Goal: Task Accomplishment & Management: Use online tool/utility

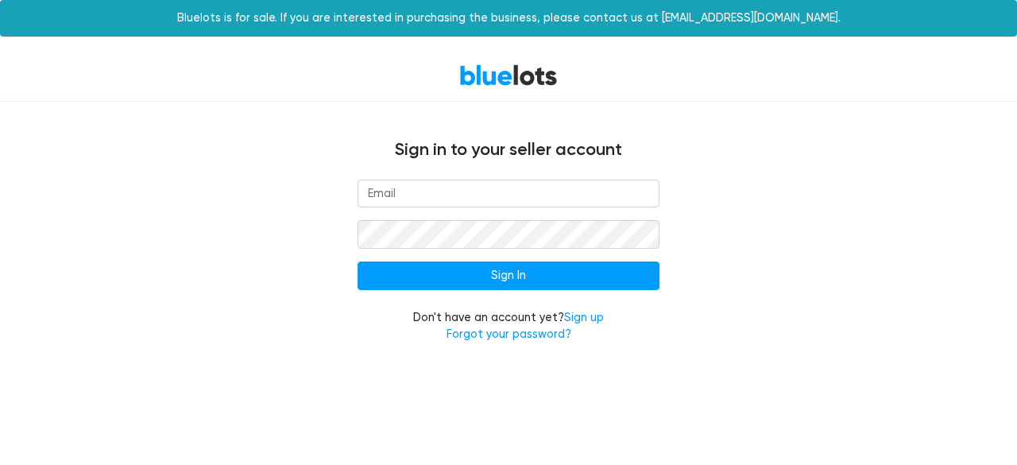
type input "[EMAIL_ADDRESS][DOMAIN_NAME]"
click at [608, 260] on form "sales@wholesalesmartbuy.com Sign In Don't have an account yet? Sign up Forgot y…" at bounding box center [508, 262] width 302 height 164
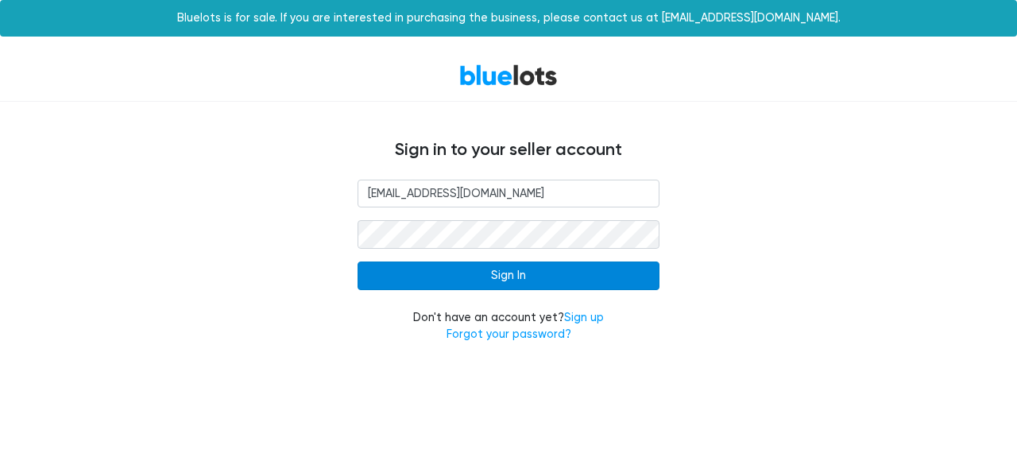
click at [597, 272] on input "Sign In" at bounding box center [508, 275] width 302 height 29
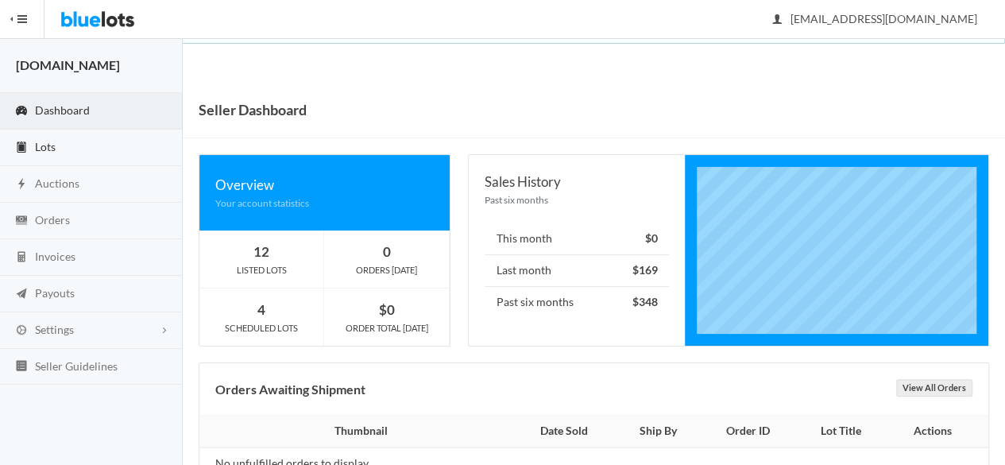
click at [62, 149] on link "Lots" at bounding box center [91, 147] width 183 height 37
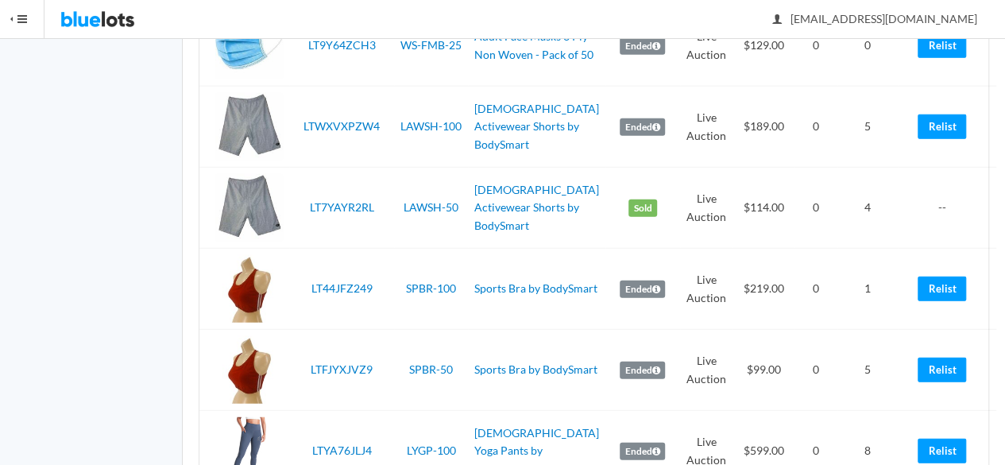
scroll to position [2145, 0]
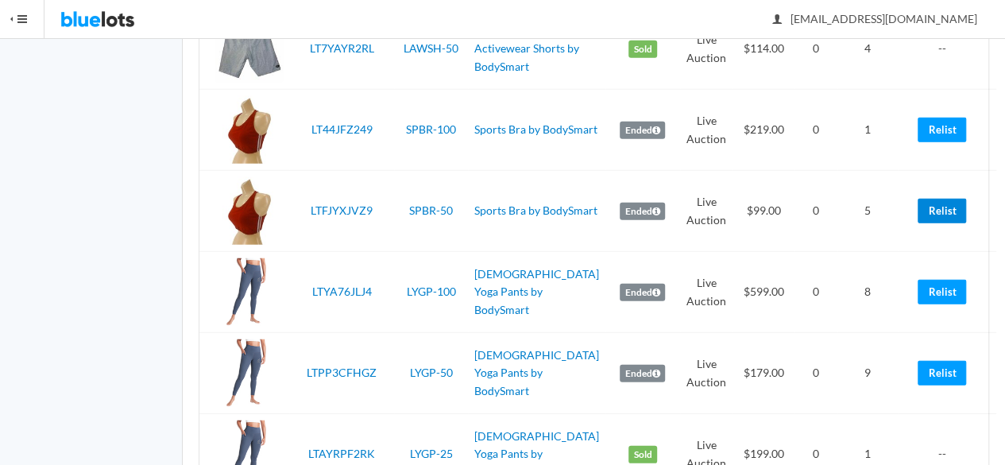
drag, startPoint x: 933, startPoint y: 207, endPoint x: 581, endPoint y: 82, distance: 372.9
click at [932, 207] on link "Relist" at bounding box center [942, 211] width 48 height 25
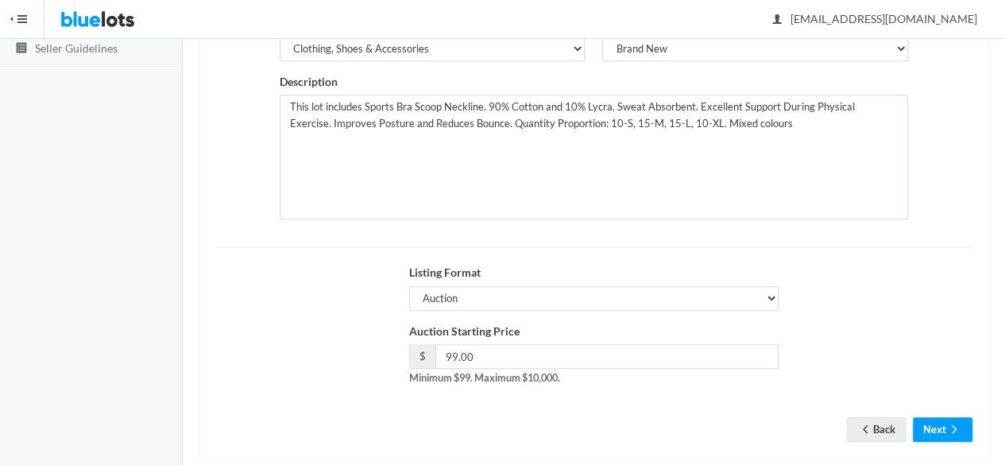
scroll to position [358, 0]
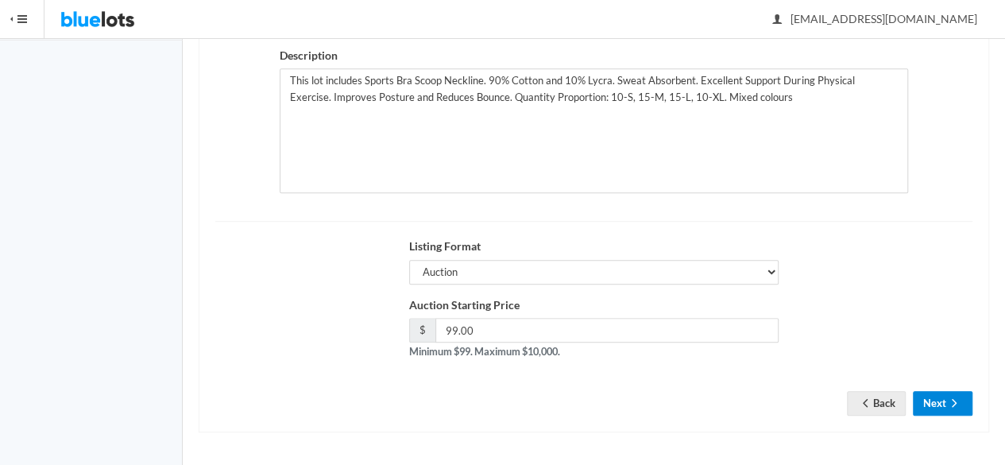
click at [944, 406] on button "Next" at bounding box center [943, 403] width 60 height 25
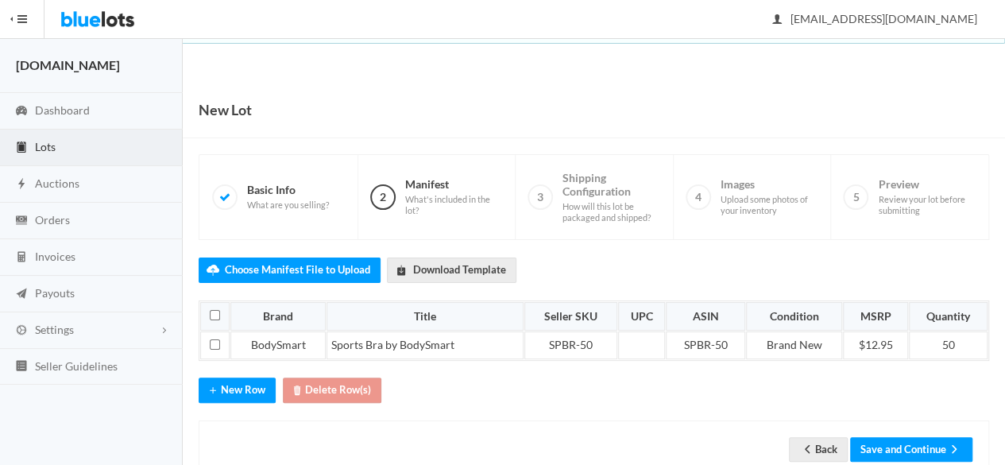
scroll to position [40, 0]
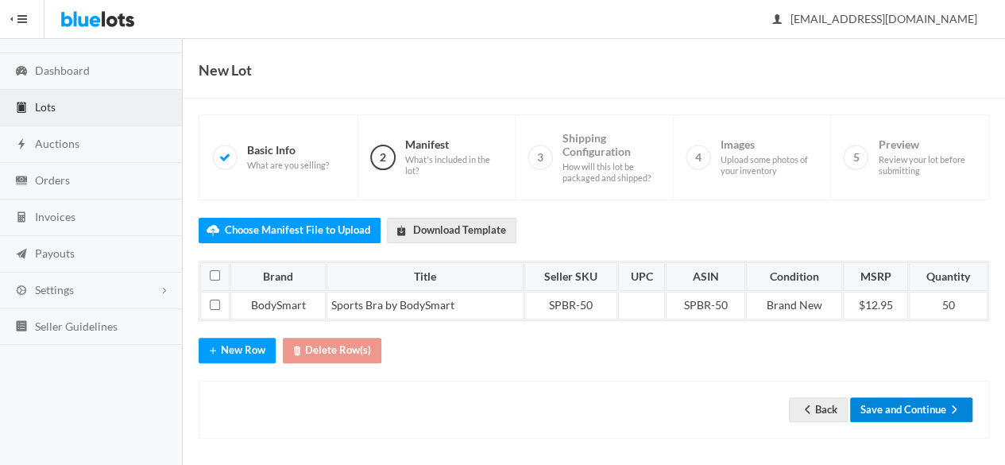
click at [955, 403] on icon "arrow forward" at bounding box center [954, 409] width 16 height 13
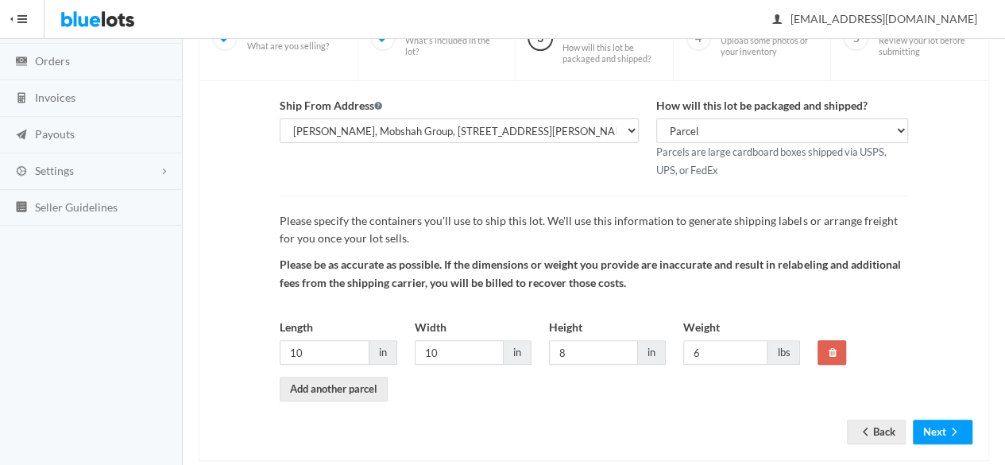
scroll to position [184, 0]
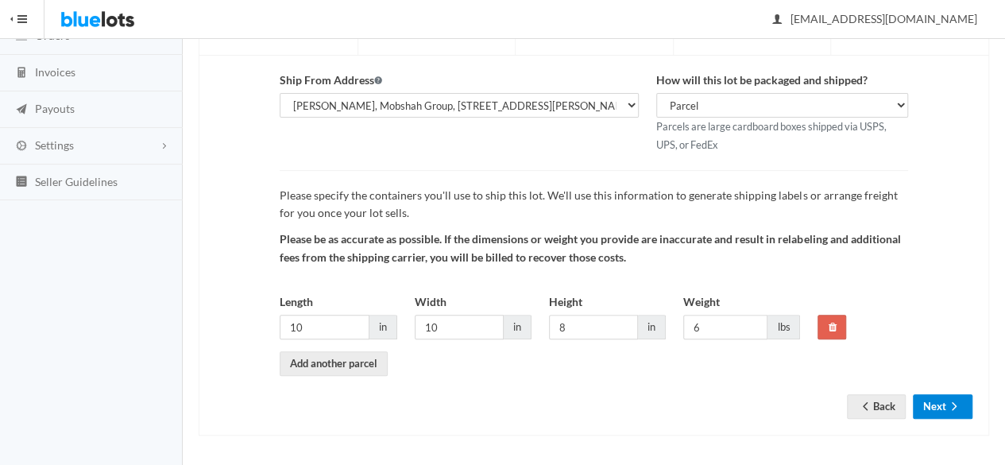
click at [942, 396] on button "Next" at bounding box center [943, 406] width 60 height 25
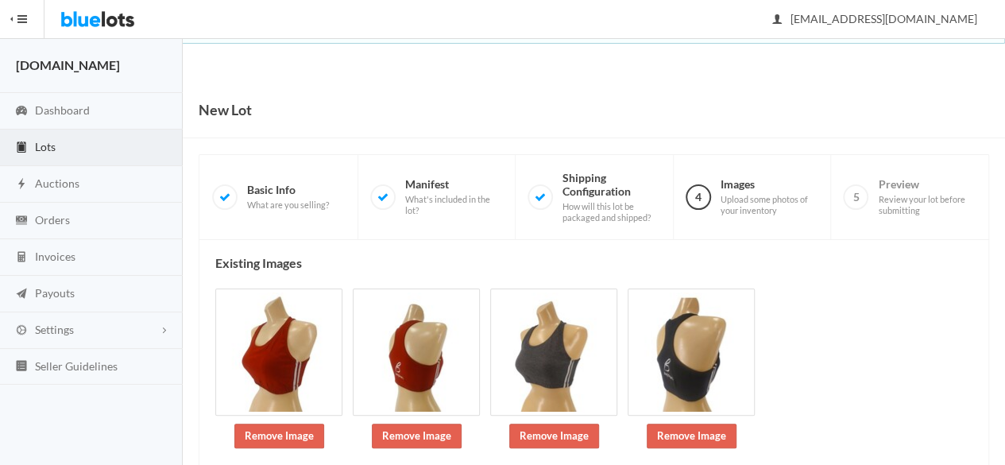
scroll to position [233, 0]
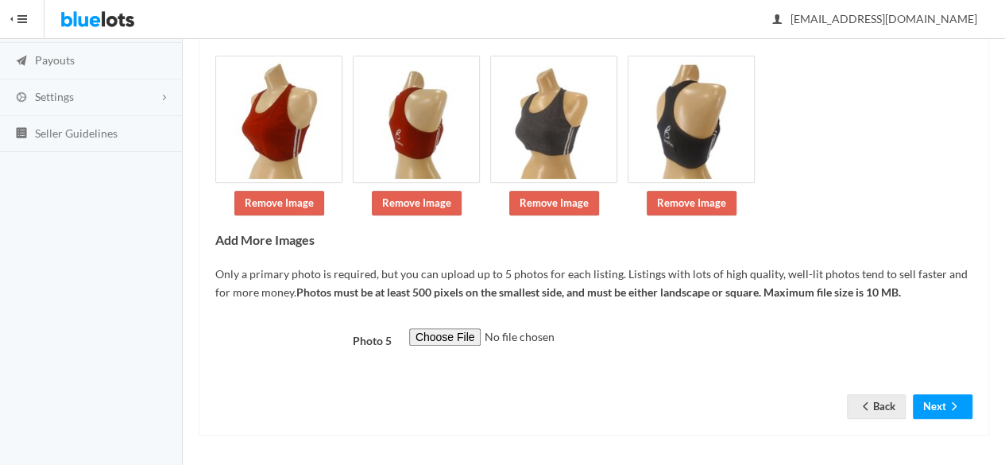
click at [955, 388] on form "Photo 5 Back Next" at bounding box center [593, 361] width 757 height 66
click at [955, 402] on icon "arrow forward" at bounding box center [954, 405] width 5 height 8
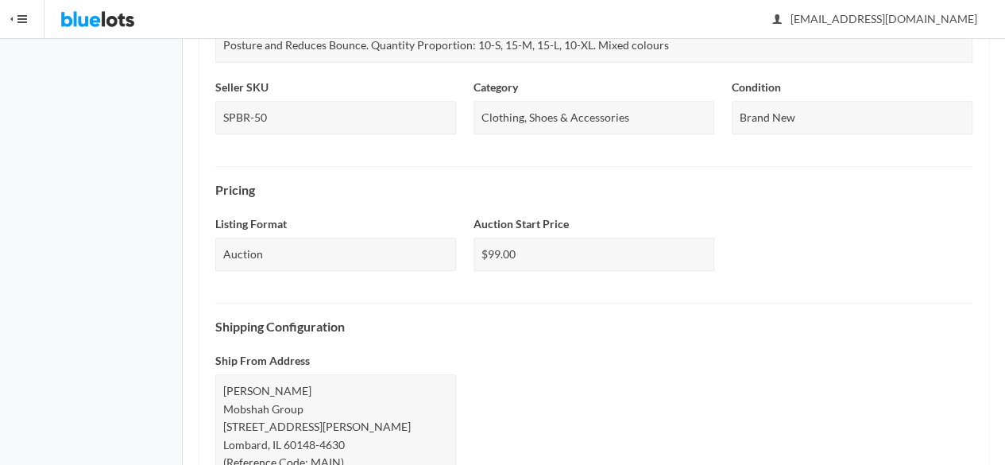
scroll to position [751, 0]
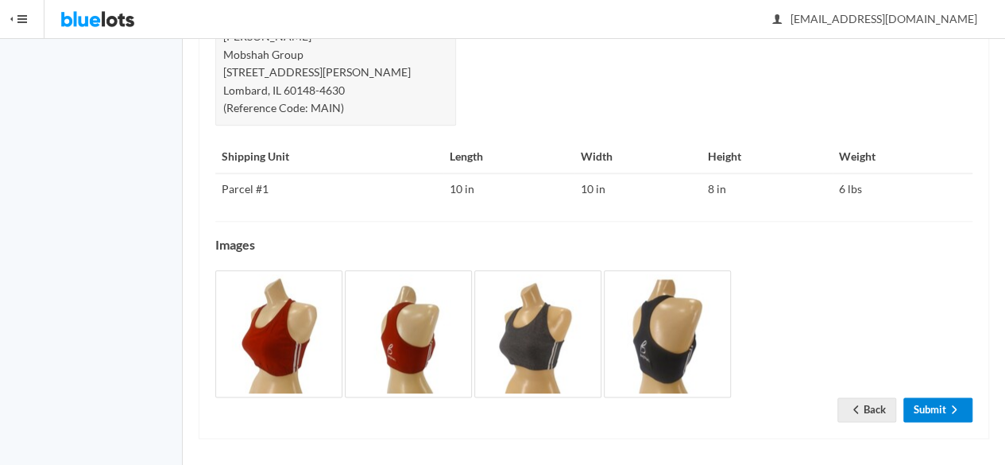
click at [937, 402] on link "Submit" at bounding box center [937, 409] width 69 height 25
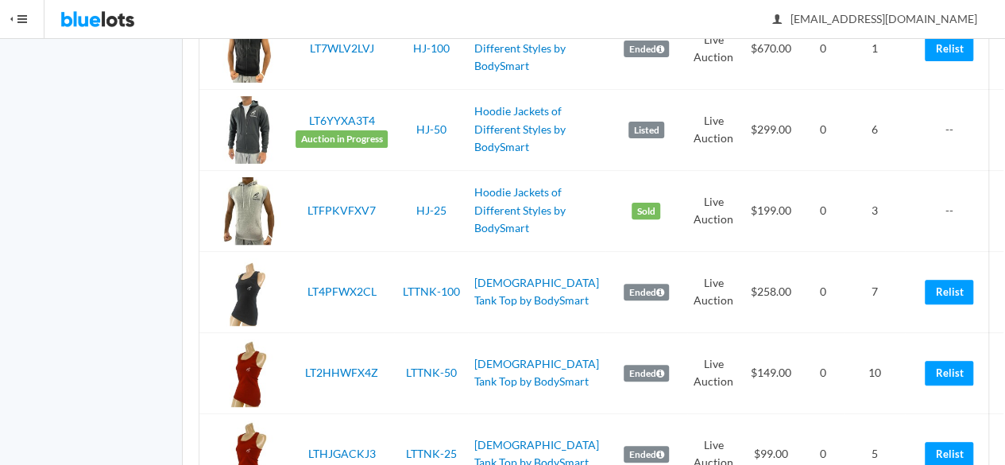
scroll to position [3336, 0]
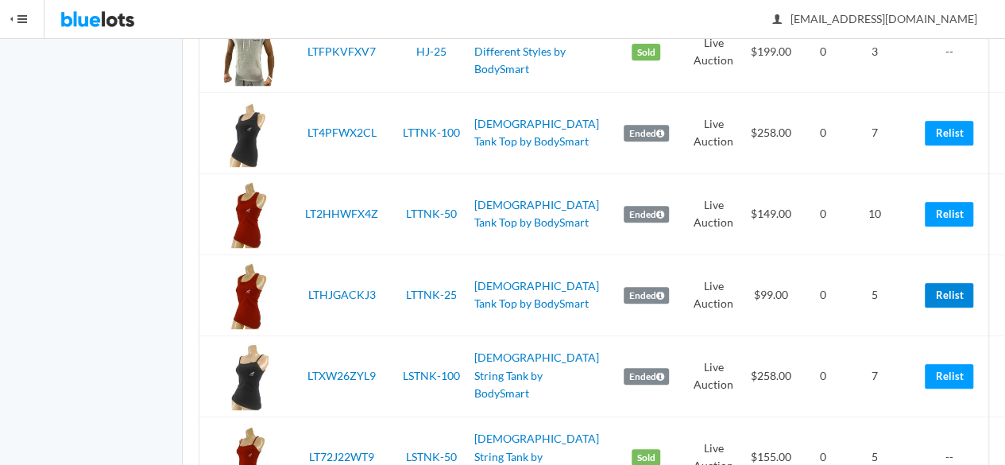
drag, startPoint x: 932, startPoint y: 307, endPoint x: 588, endPoint y: 88, distance: 407.5
click at [932, 307] on link "Relist" at bounding box center [949, 295] width 48 height 25
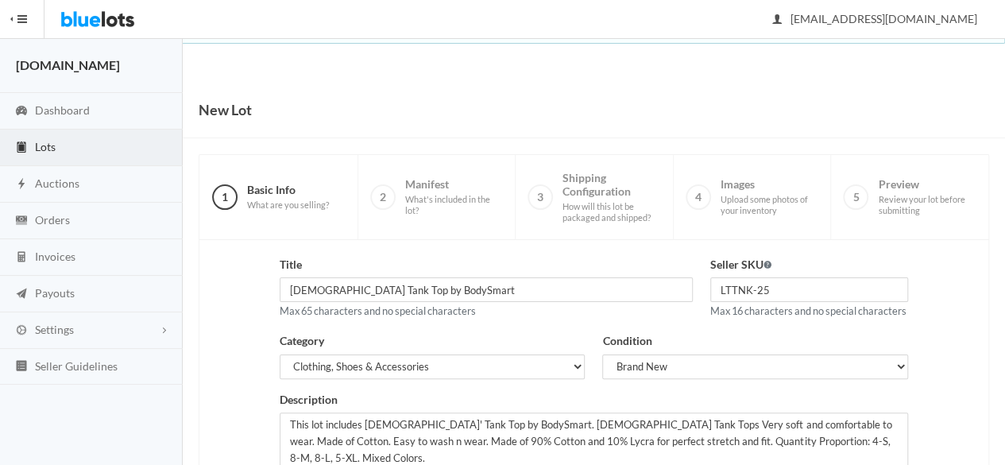
scroll to position [358, 0]
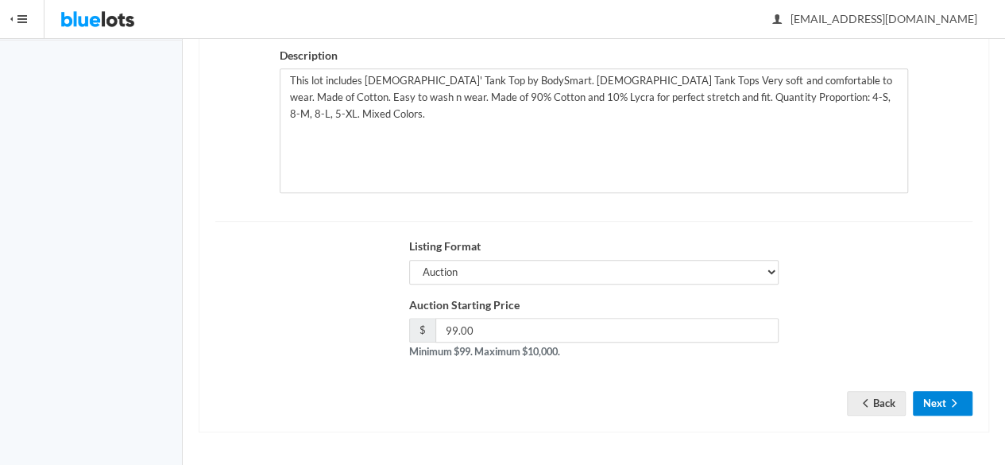
click at [932, 406] on button "Next" at bounding box center [943, 403] width 60 height 25
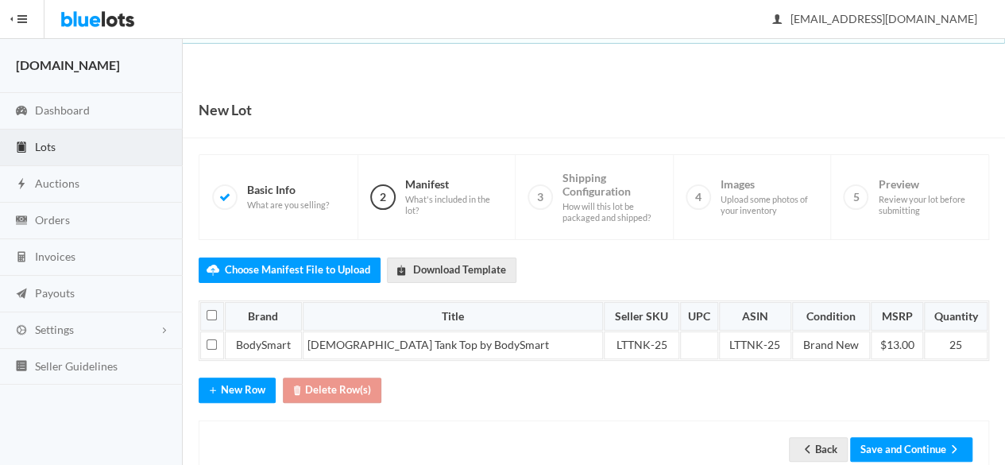
scroll to position [40, 0]
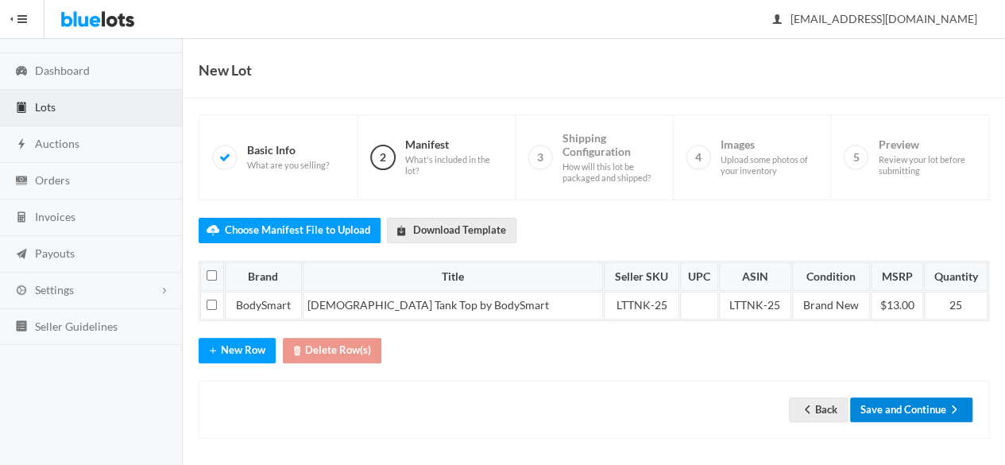
click at [928, 398] on button "Save and Continue" at bounding box center [911, 409] width 122 height 25
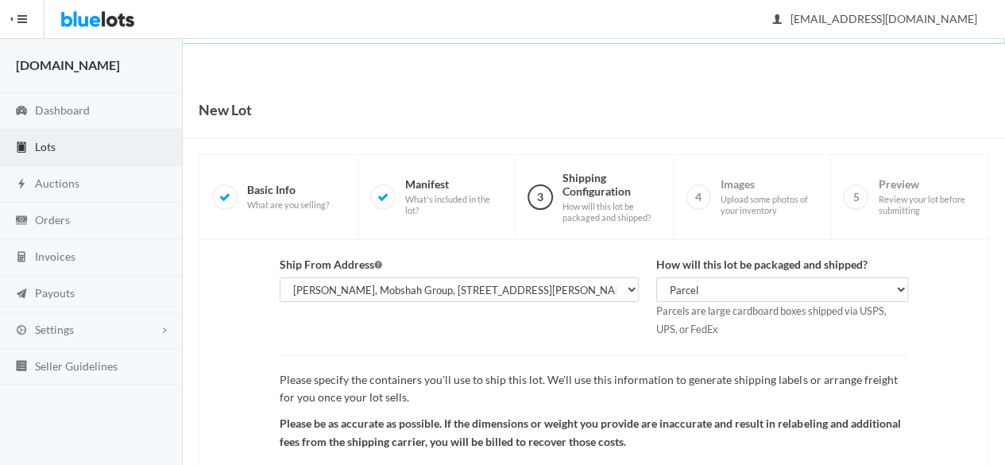
scroll to position [184, 0]
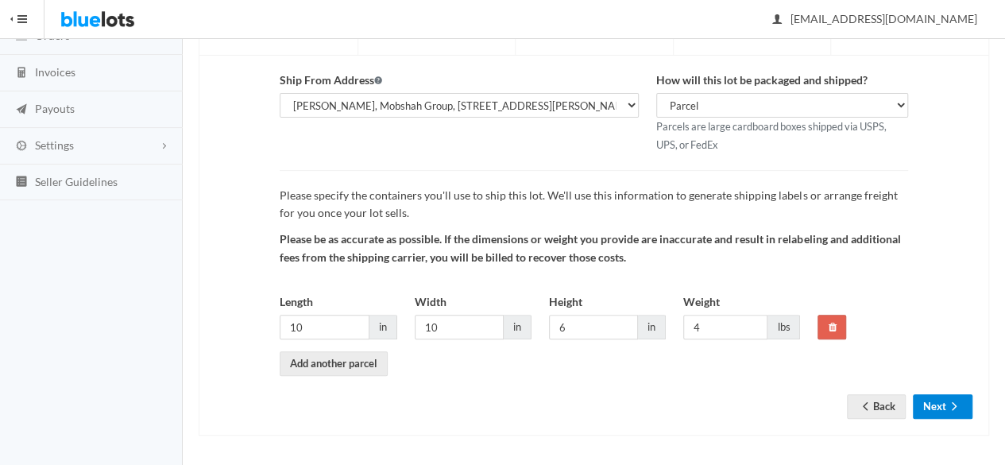
click at [938, 400] on button "Next" at bounding box center [943, 406] width 60 height 25
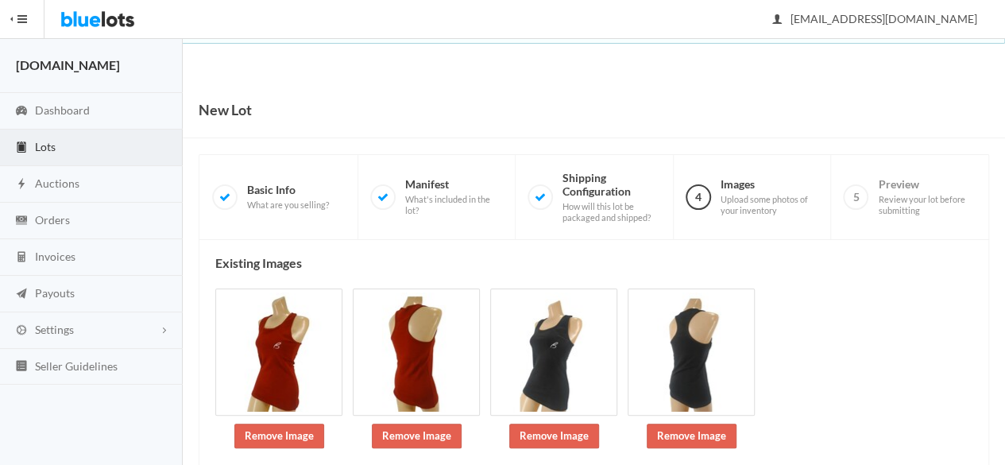
scroll to position [233, 0]
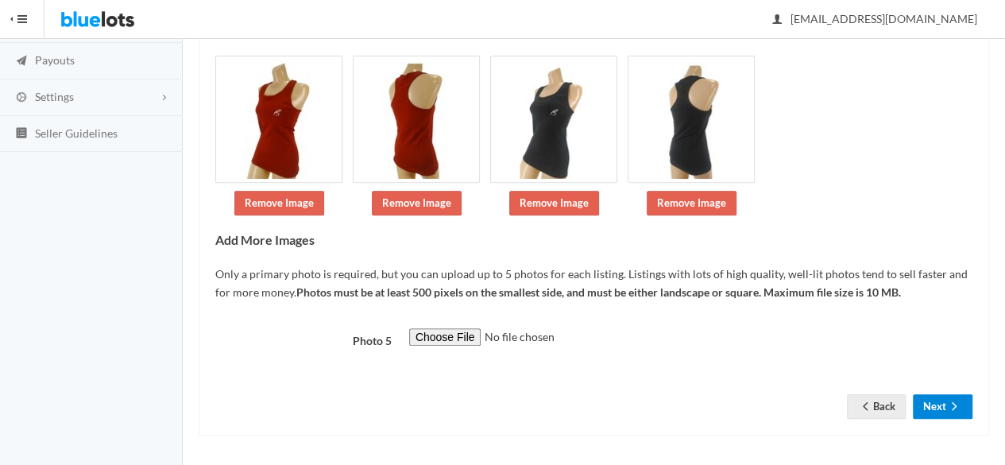
click at [941, 404] on button "Next" at bounding box center [943, 406] width 60 height 25
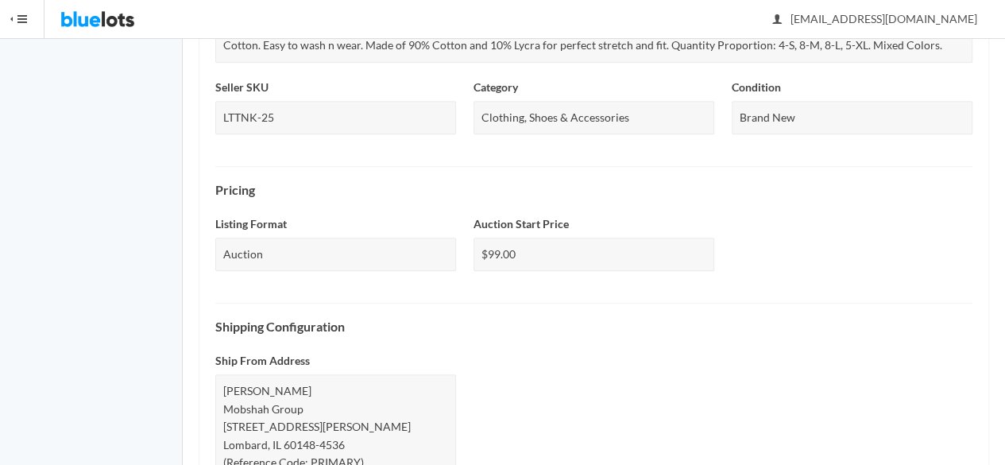
scroll to position [751, 0]
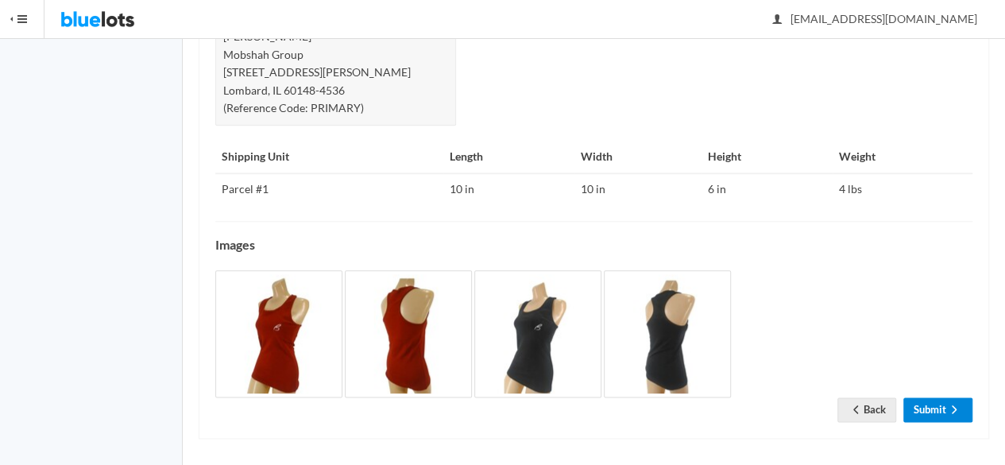
click at [942, 404] on link "Submit" at bounding box center [937, 409] width 69 height 25
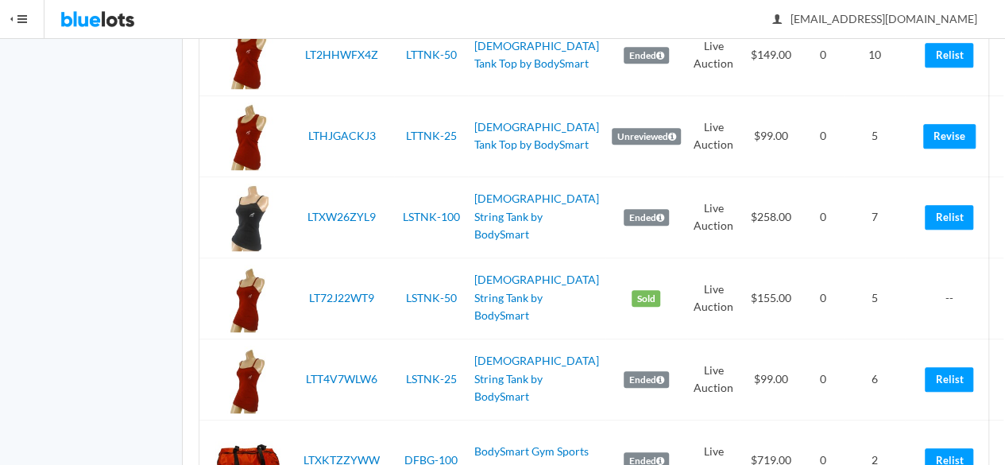
scroll to position [3575, 0]
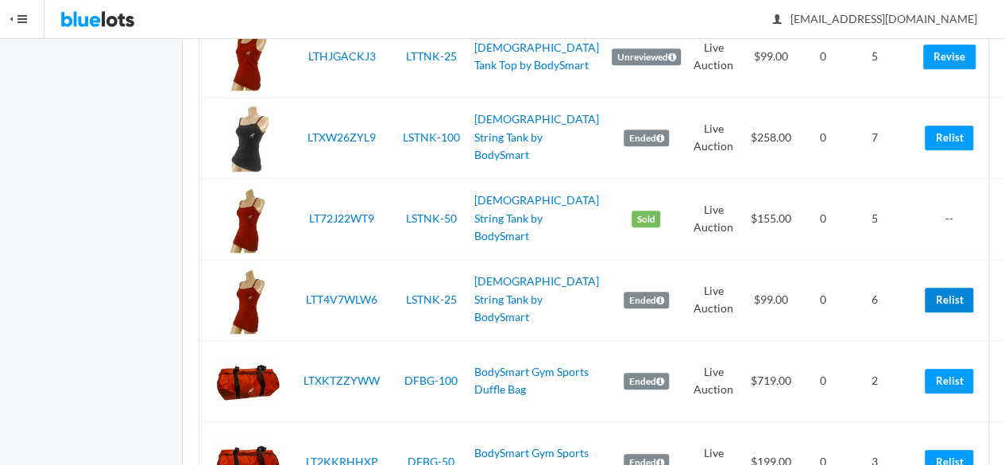
click at [928, 312] on link "Relist" at bounding box center [949, 300] width 48 height 25
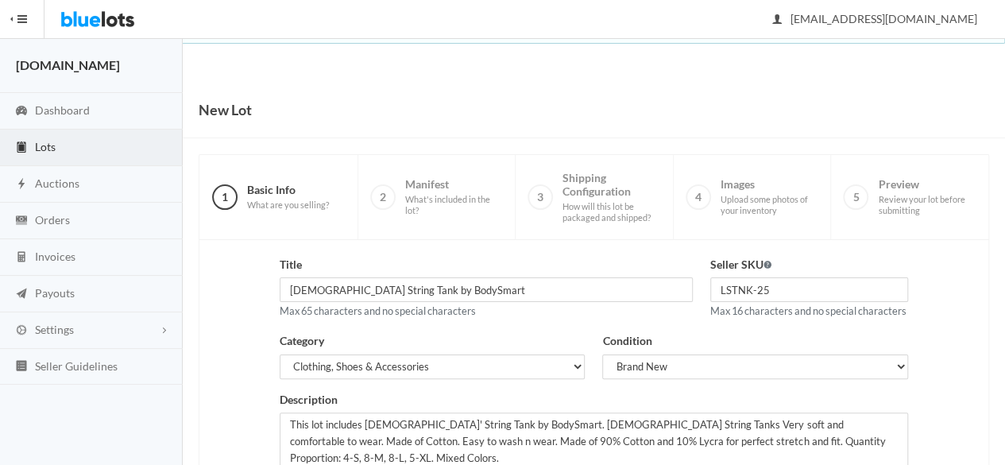
scroll to position [358, 0]
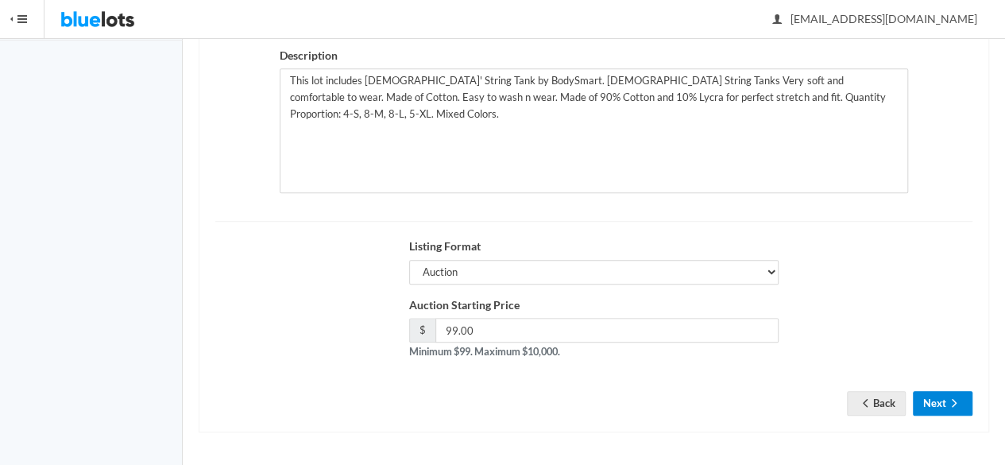
click at [935, 401] on button "Next" at bounding box center [943, 403] width 60 height 25
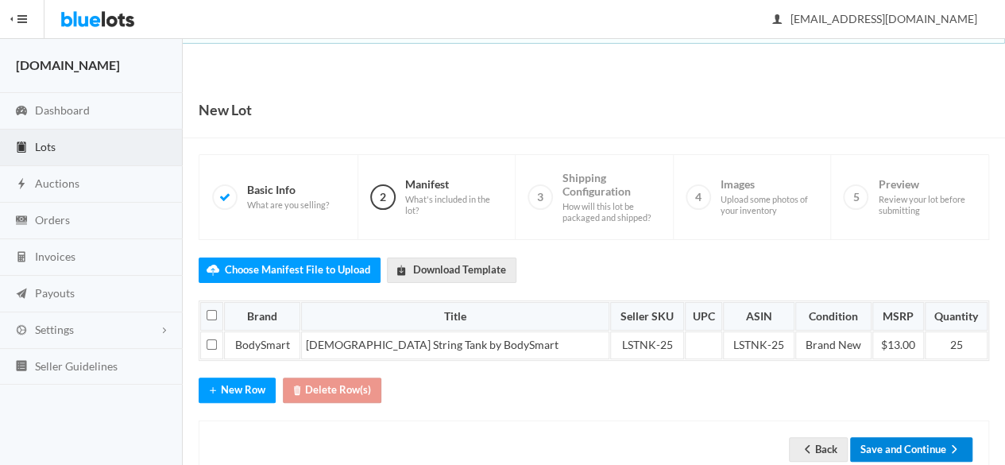
click at [909, 438] on button "Save and Continue" at bounding box center [911, 449] width 122 height 25
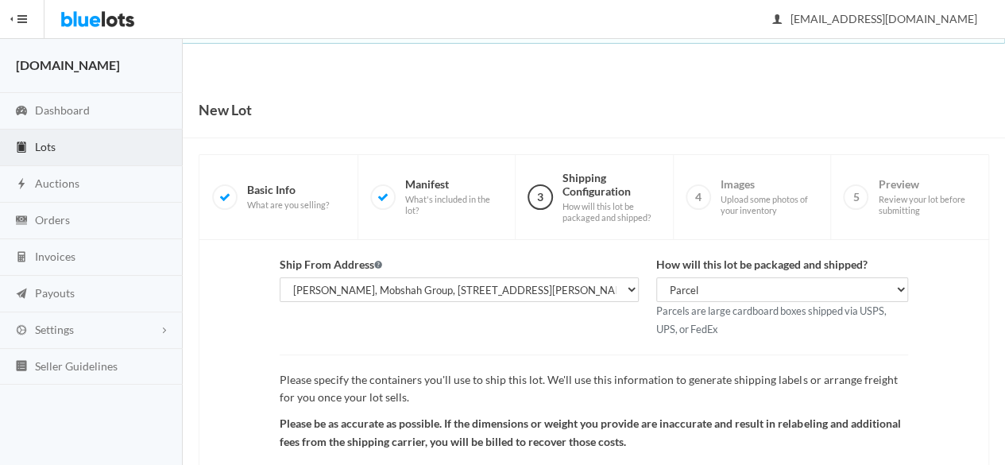
scroll to position [184, 0]
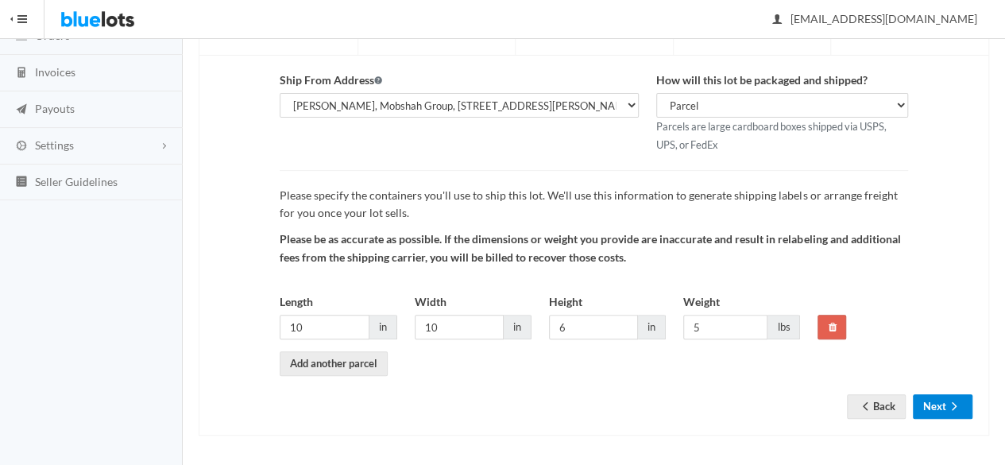
click at [947, 400] on icon "arrow forward" at bounding box center [954, 406] width 16 height 13
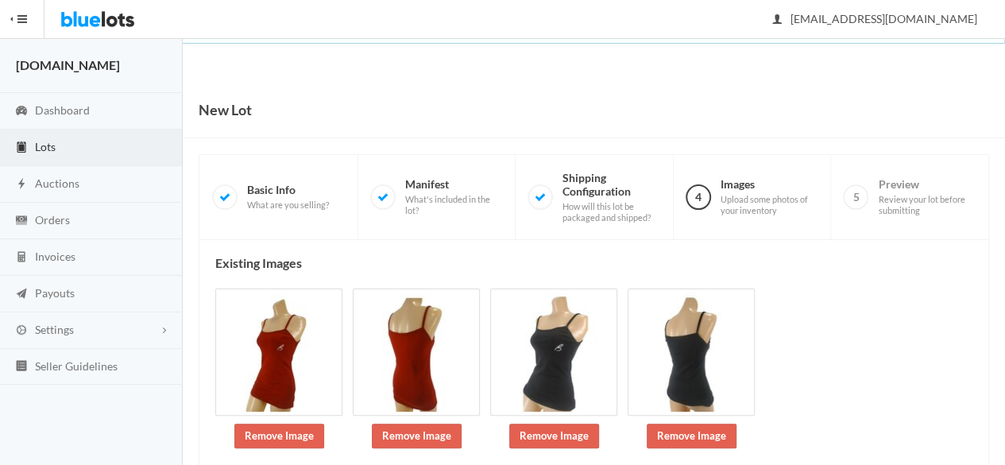
scroll to position [233, 0]
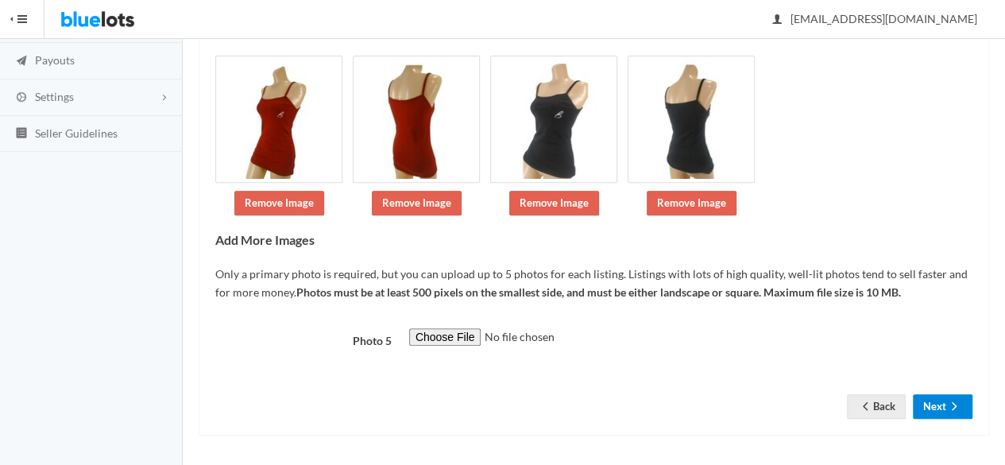
click at [926, 404] on button "Next" at bounding box center [943, 406] width 60 height 25
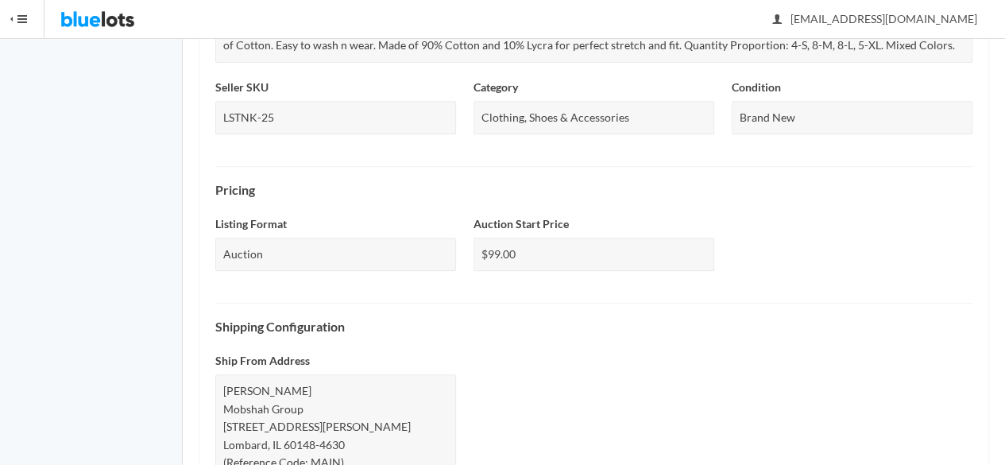
scroll to position [751, 0]
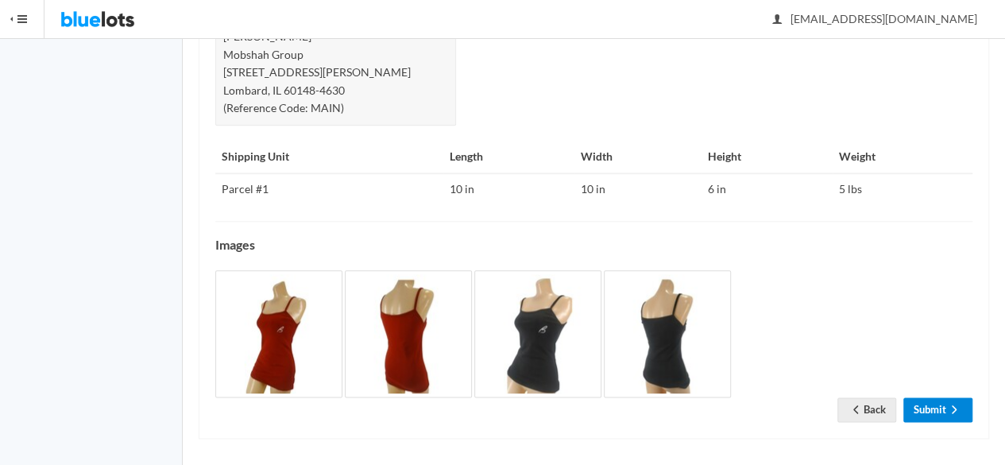
click at [927, 412] on link "Submit" at bounding box center [937, 409] width 69 height 25
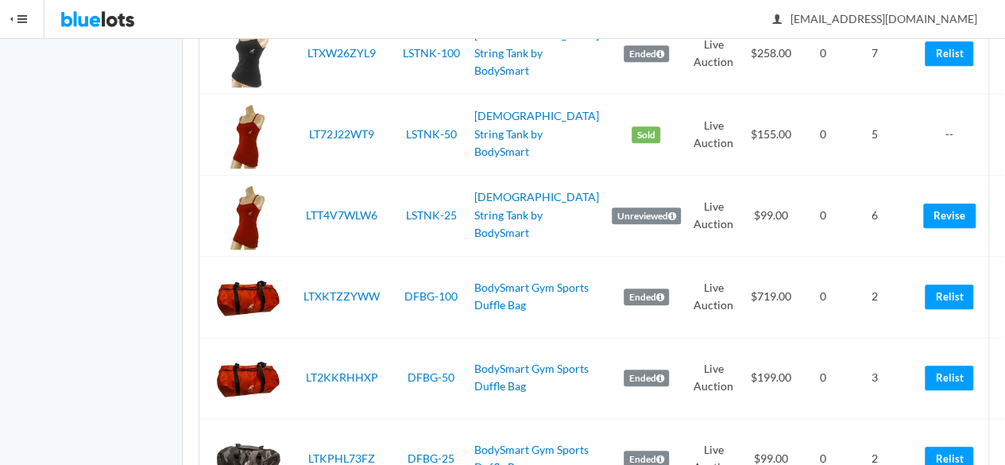
scroll to position [3818, 0]
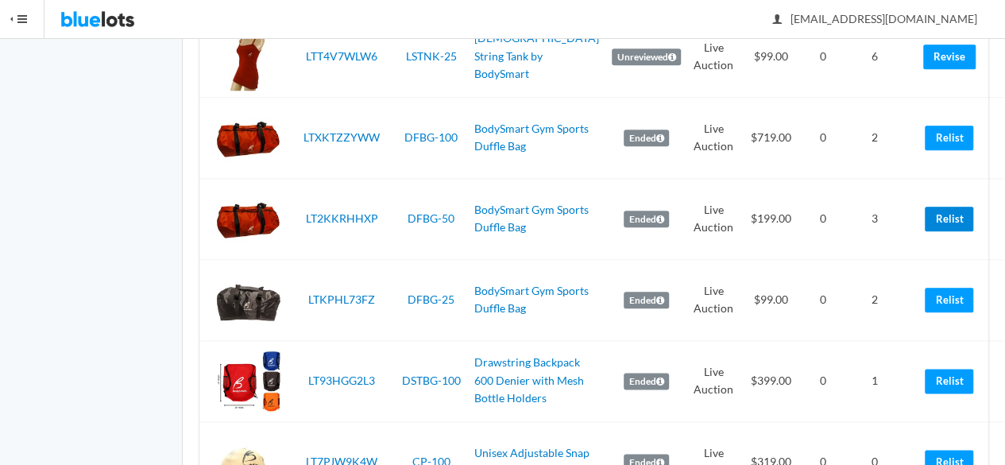
click at [942, 222] on link "Relist" at bounding box center [949, 219] width 48 height 25
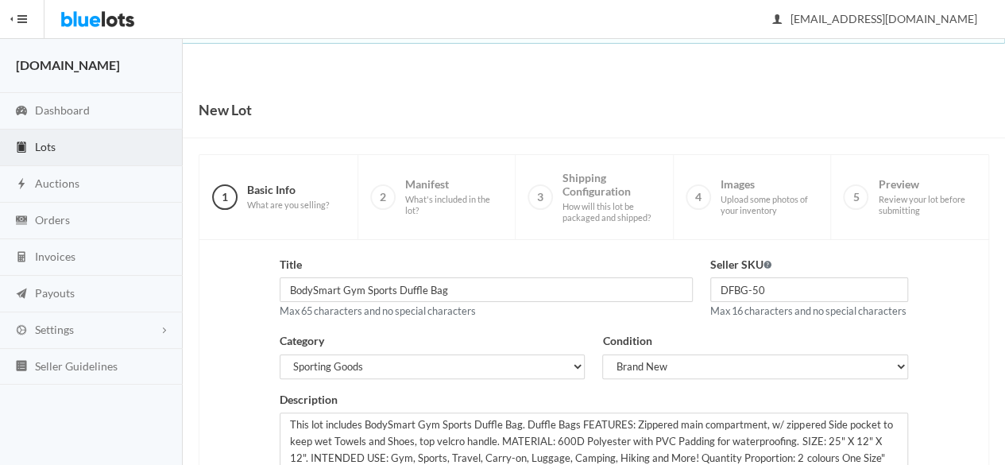
scroll to position [358, 0]
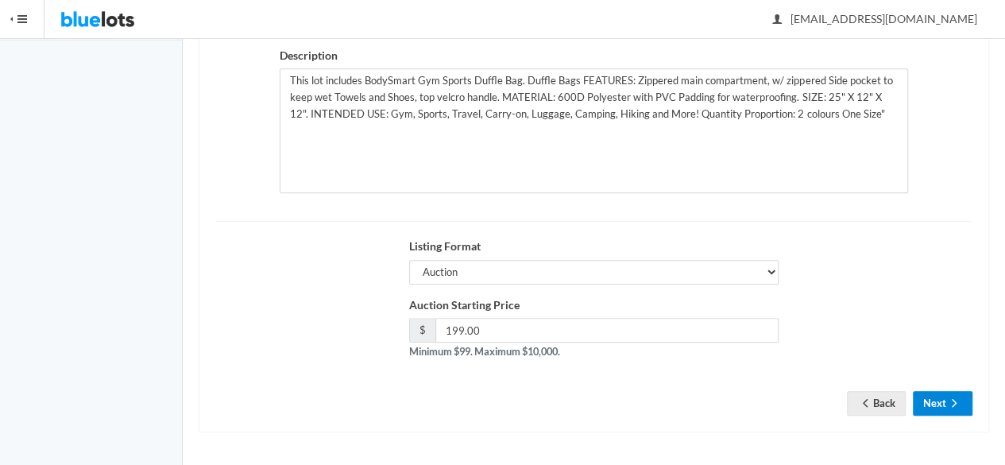
click at [934, 410] on button "Next" at bounding box center [943, 403] width 60 height 25
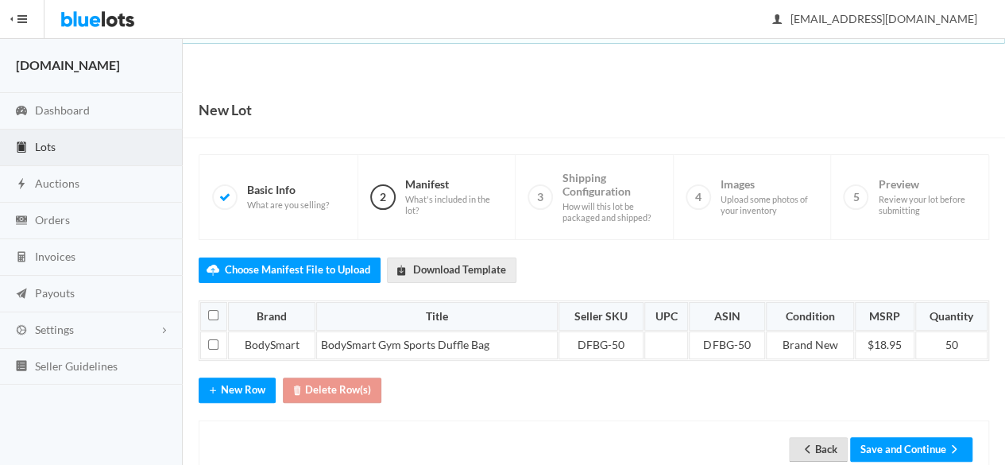
click at [813, 437] on link "Back" at bounding box center [818, 449] width 59 height 25
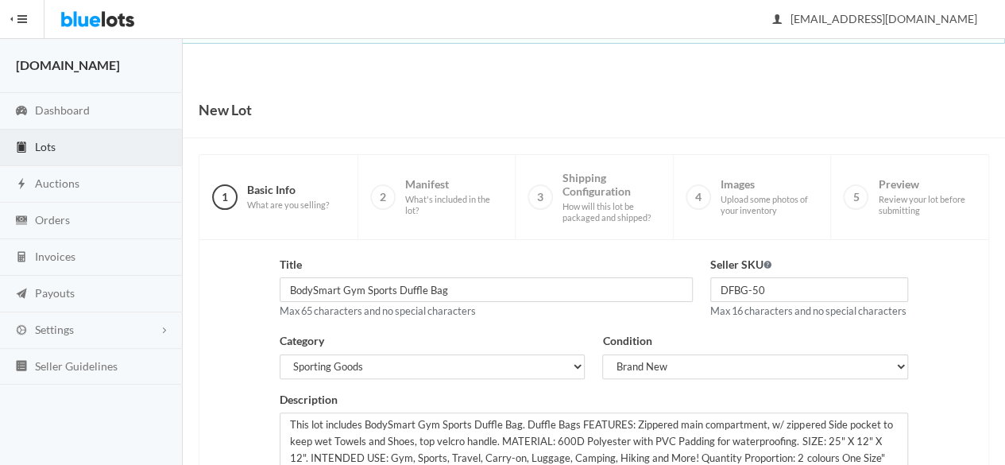
scroll to position [358, 0]
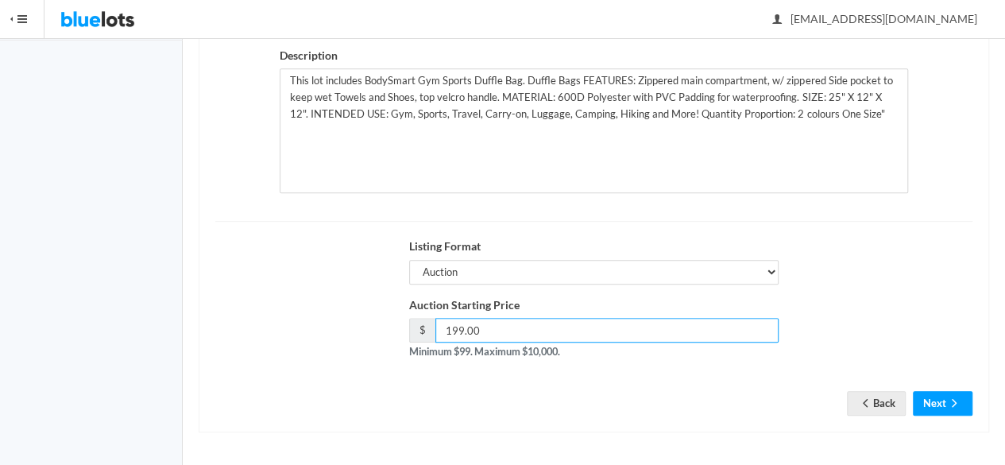
click at [455, 330] on input "199.00" at bounding box center [607, 330] width 344 height 25
type input "184.00"
click at [941, 419] on div "Title BodySmart Gym Sports Duffle Bag Max 65 characters and no special characte…" at bounding box center [594, 164] width 790 height 536
click at [941, 415] on button "Next" at bounding box center [943, 403] width 60 height 25
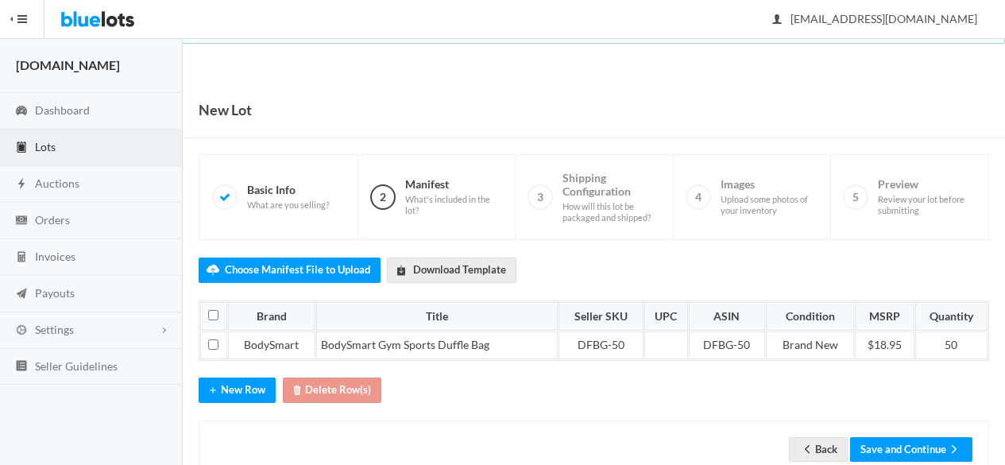
scroll to position [40, 0]
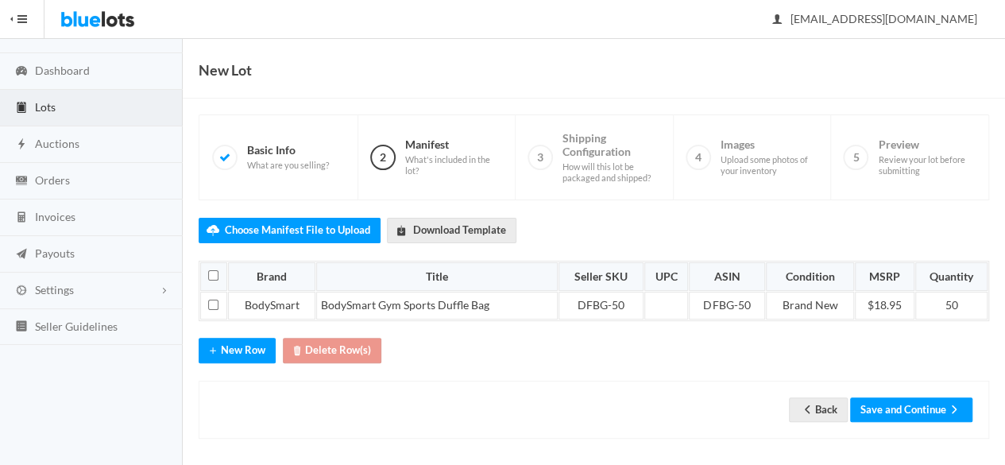
click at [925, 389] on div "Back Save and Continue" at bounding box center [594, 410] width 790 height 58
click at [921, 408] on button "Save and Continue" at bounding box center [911, 409] width 122 height 25
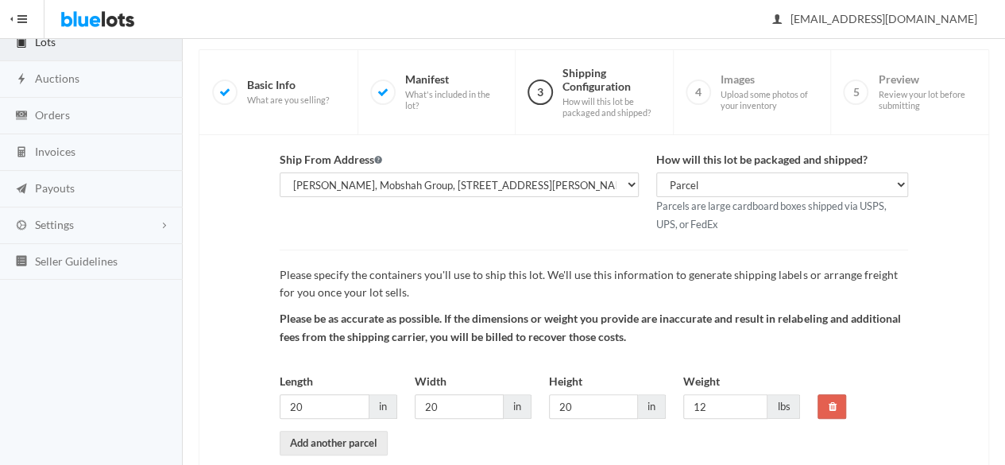
scroll to position [184, 0]
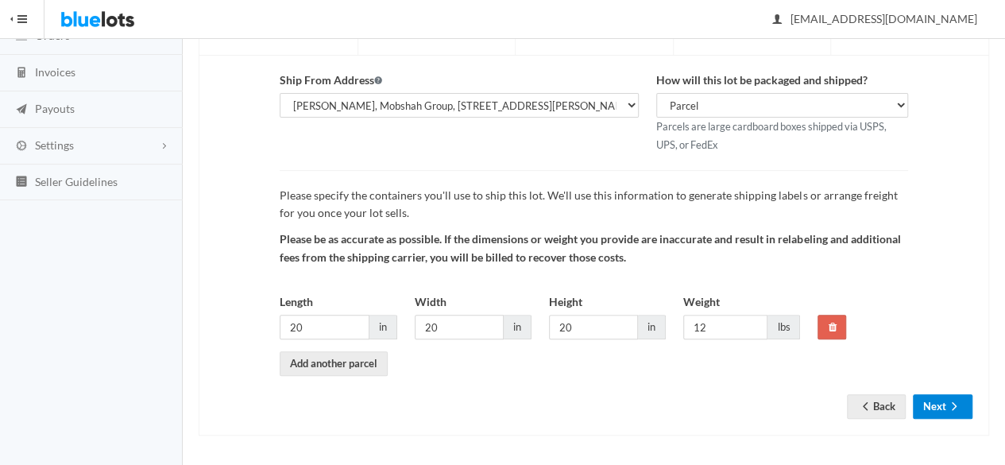
click at [958, 414] on button "Next" at bounding box center [943, 406] width 60 height 25
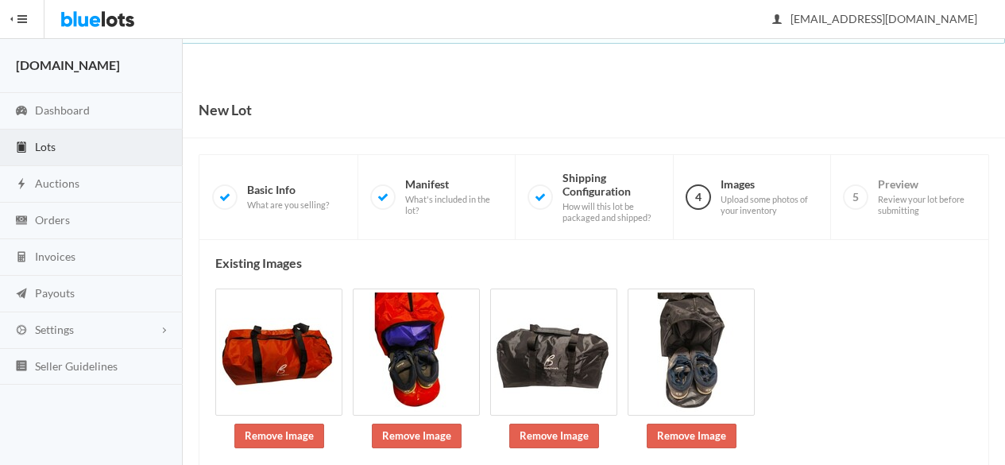
scroll to position [233, 0]
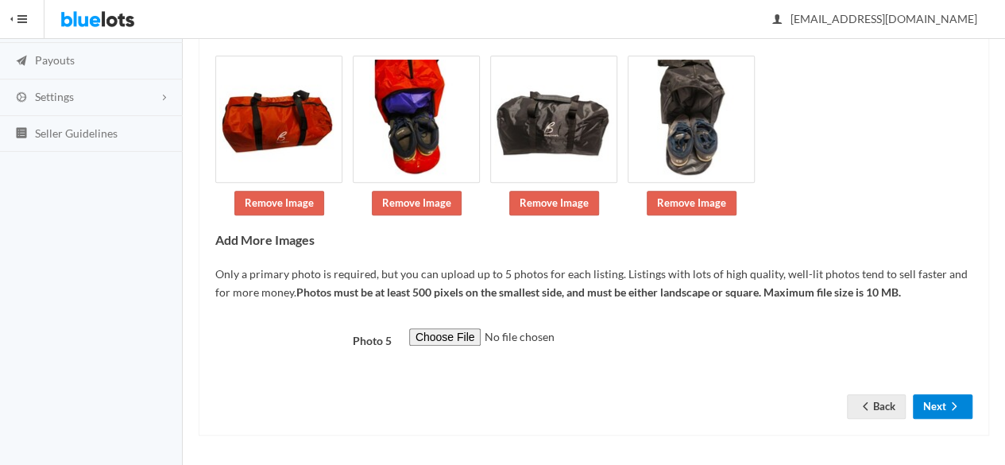
click at [961, 413] on button "Next" at bounding box center [943, 406] width 60 height 25
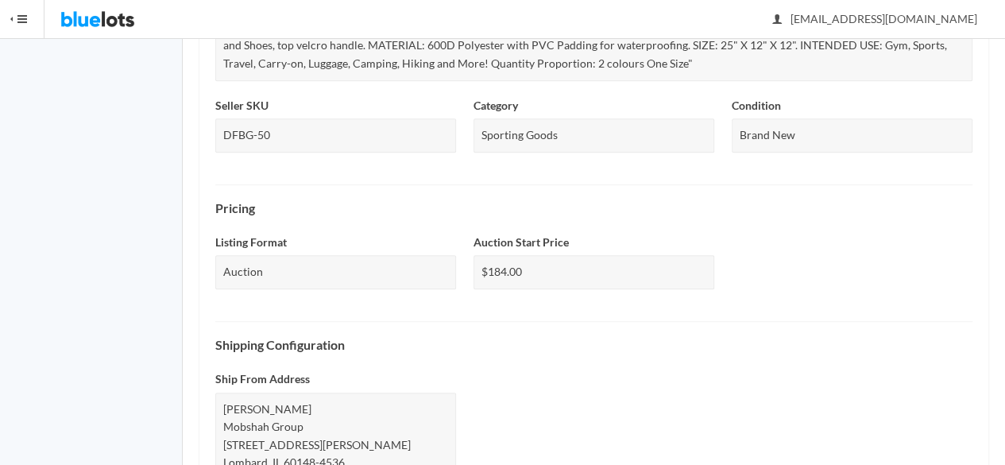
scroll to position [770, 0]
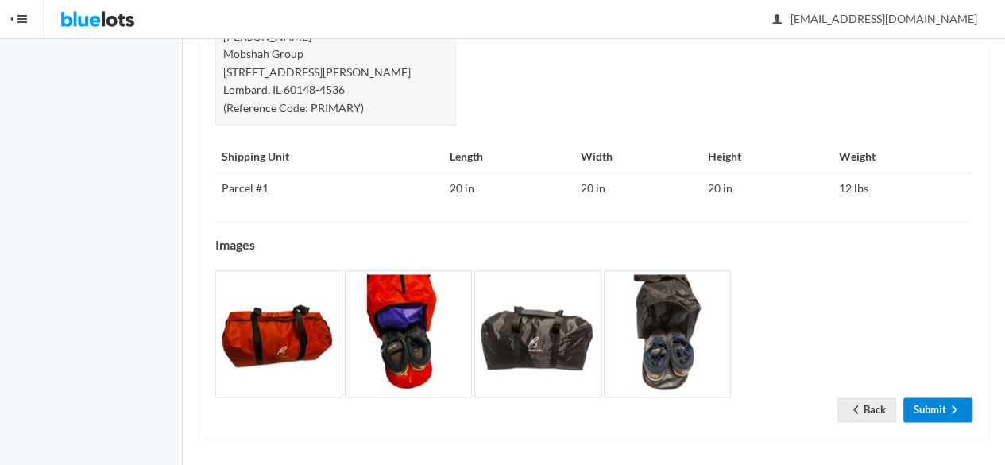
click at [955, 406] on icon "arrow forward" at bounding box center [954, 409] width 16 height 13
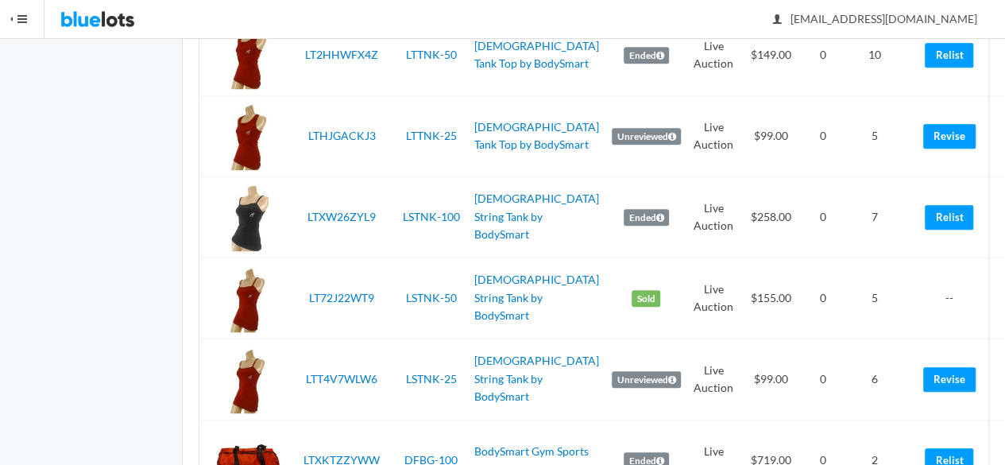
scroll to position [4046, 0]
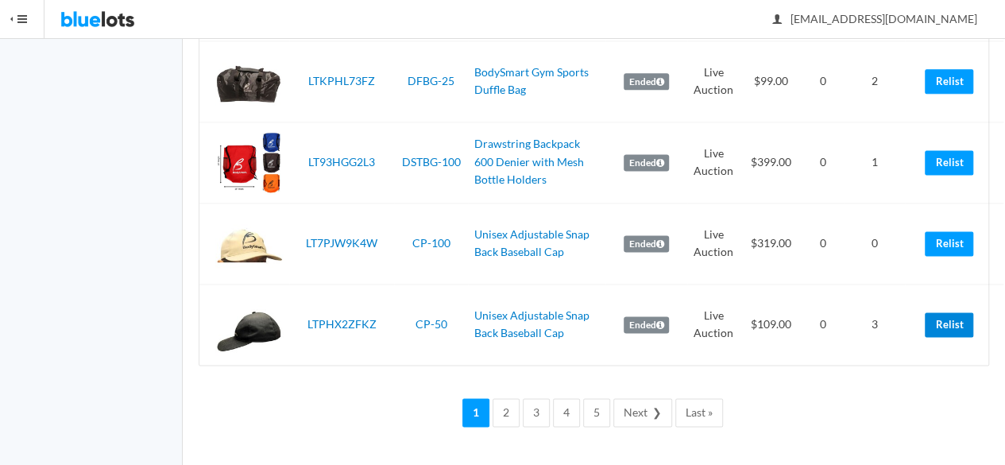
click at [939, 329] on link "Relist" at bounding box center [949, 324] width 48 height 25
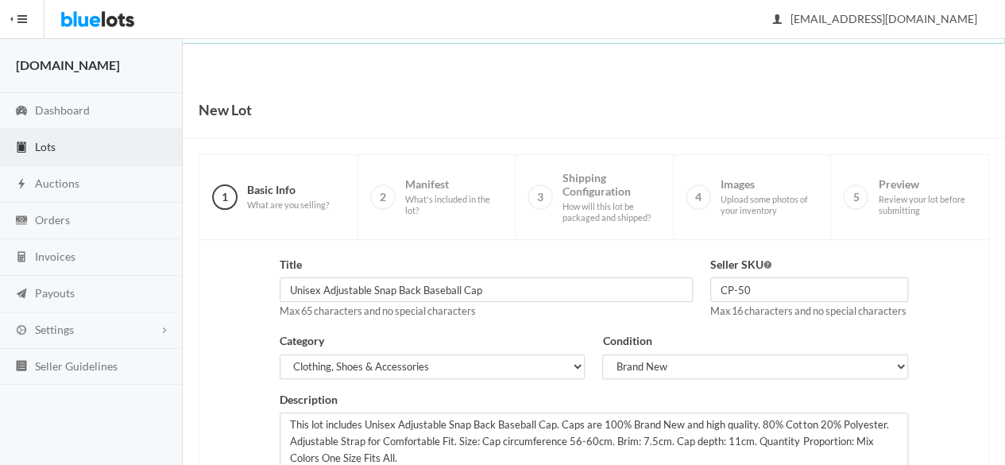
scroll to position [358, 0]
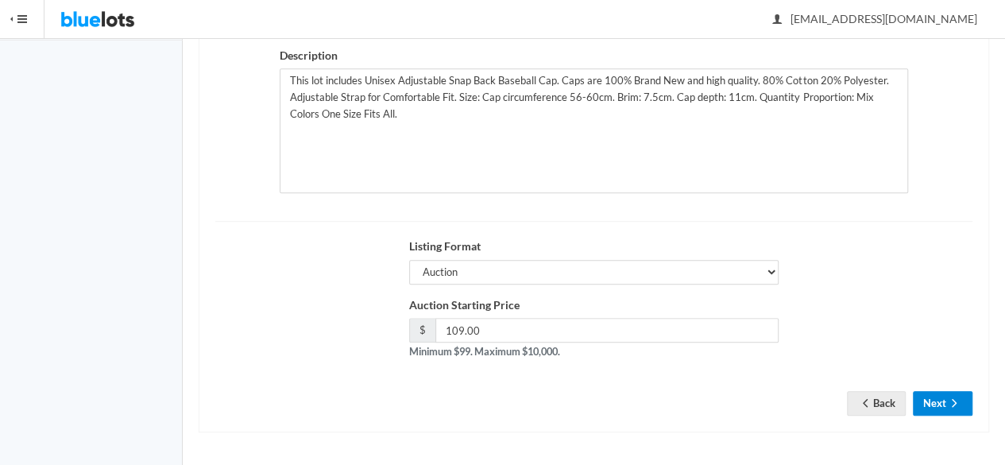
click at [926, 405] on button "Next" at bounding box center [943, 403] width 60 height 25
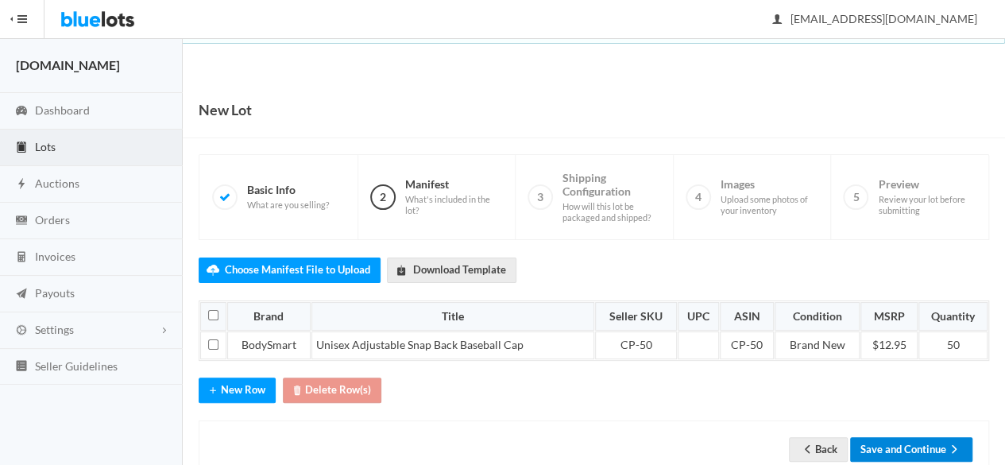
click at [923, 437] on button "Save and Continue" at bounding box center [911, 449] width 122 height 25
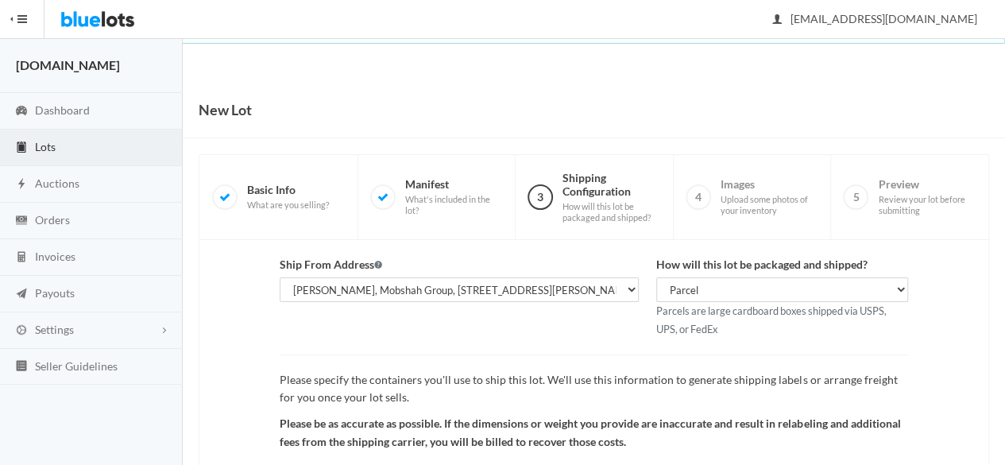
scroll to position [184, 0]
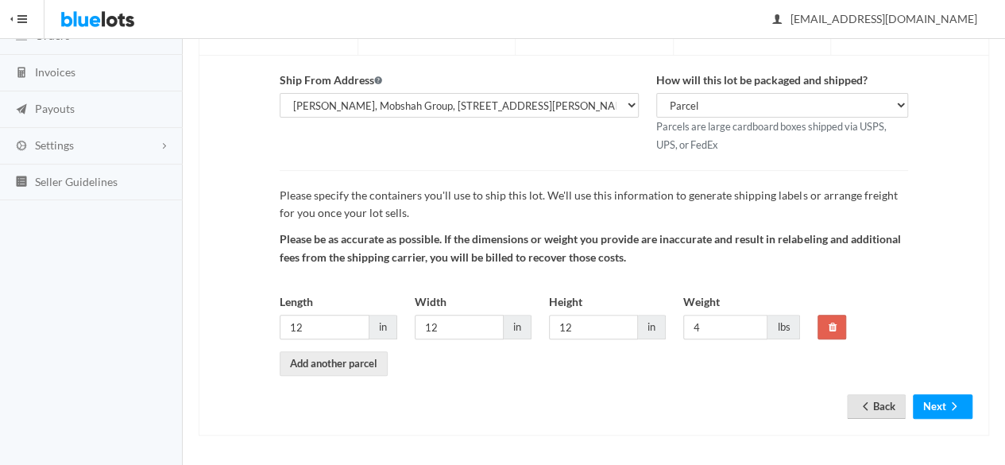
click at [885, 408] on link "Back" at bounding box center [876, 406] width 59 height 25
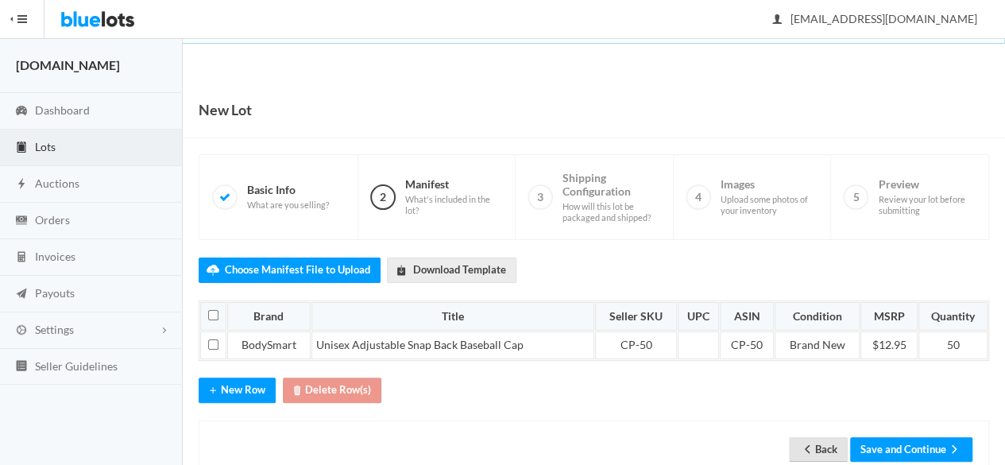
click at [826, 437] on link "Back" at bounding box center [818, 449] width 59 height 25
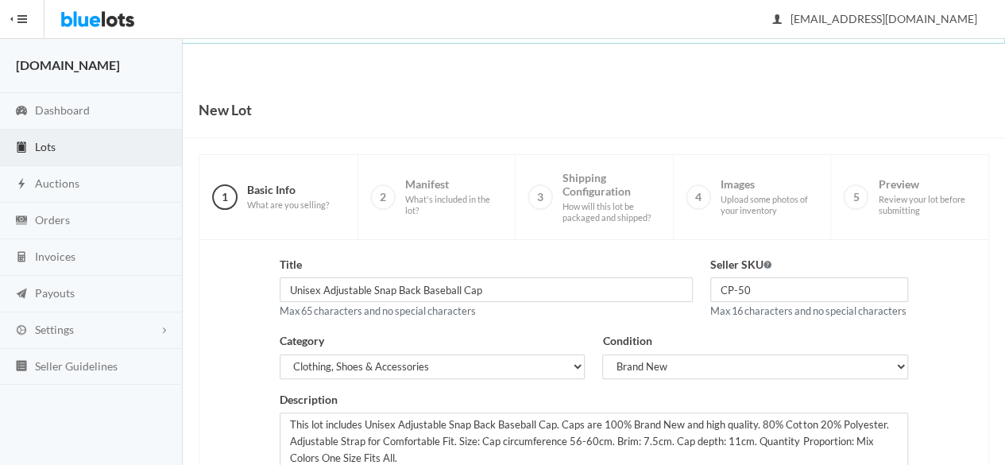
scroll to position [358, 0]
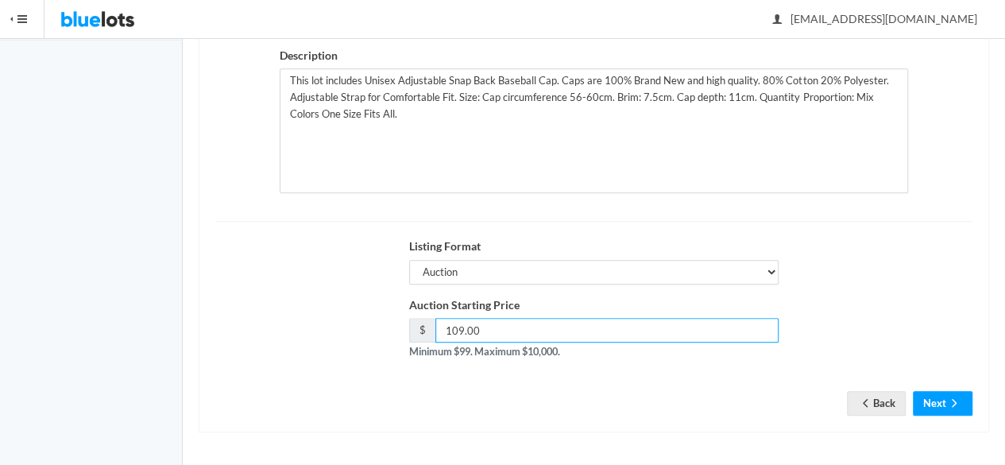
click at [465, 327] on input "109.00" at bounding box center [607, 330] width 344 height 25
type input "99"
click at [947, 399] on icon "arrow forward" at bounding box center [954, 402] width 16 height 13
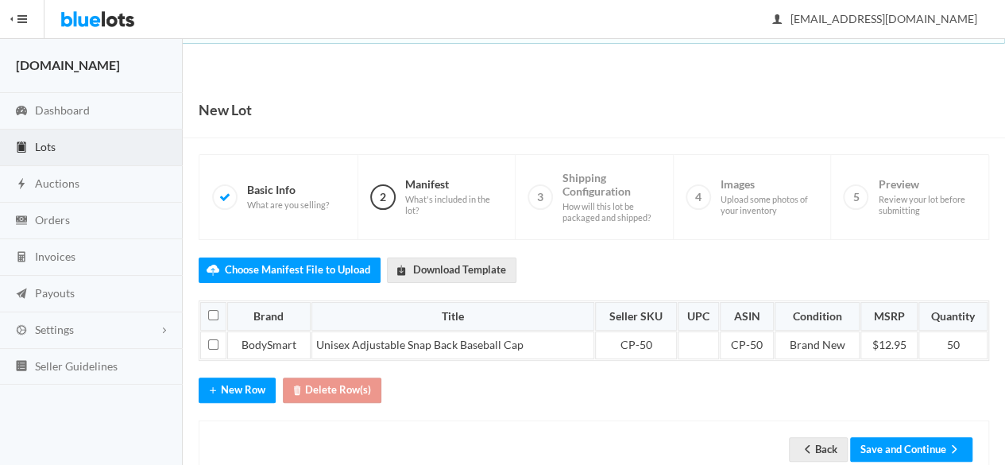
scroll to position [40, 0]
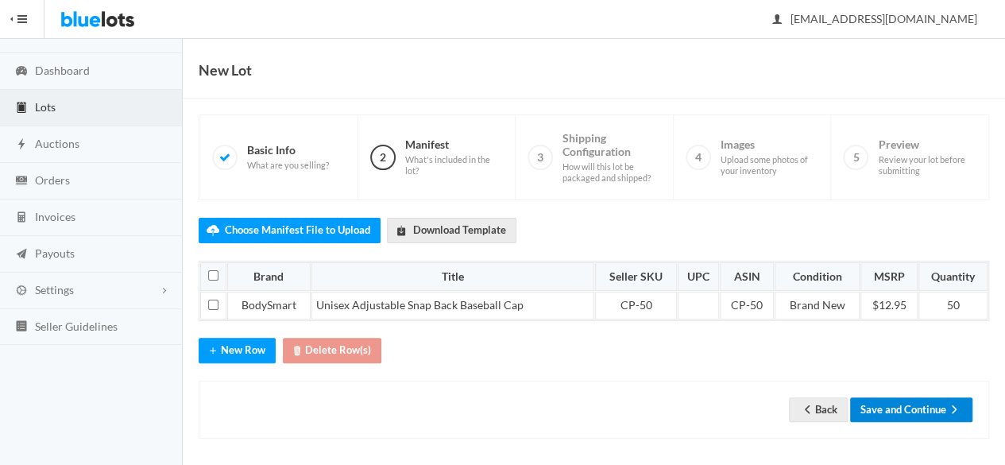
click at [852, 402] on button "Save and Continue" at bounding box center [911, 409] width 122 height 25
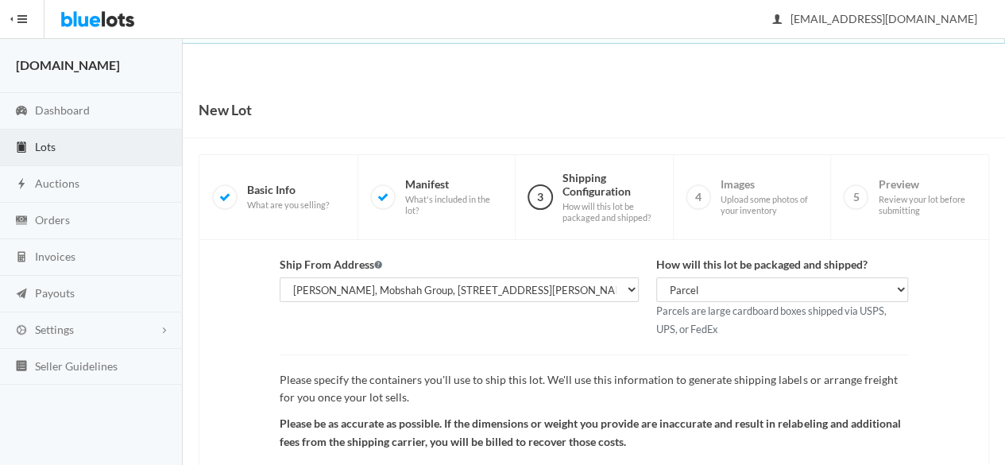
scroll to position [184, 0]
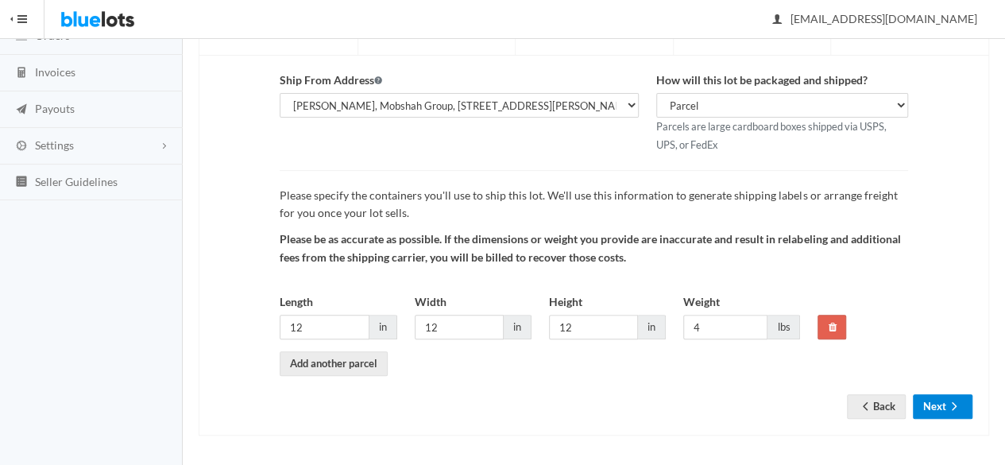
click at [936, 408] on button "Next" at bounding box center [943, 406] width 60 height 25
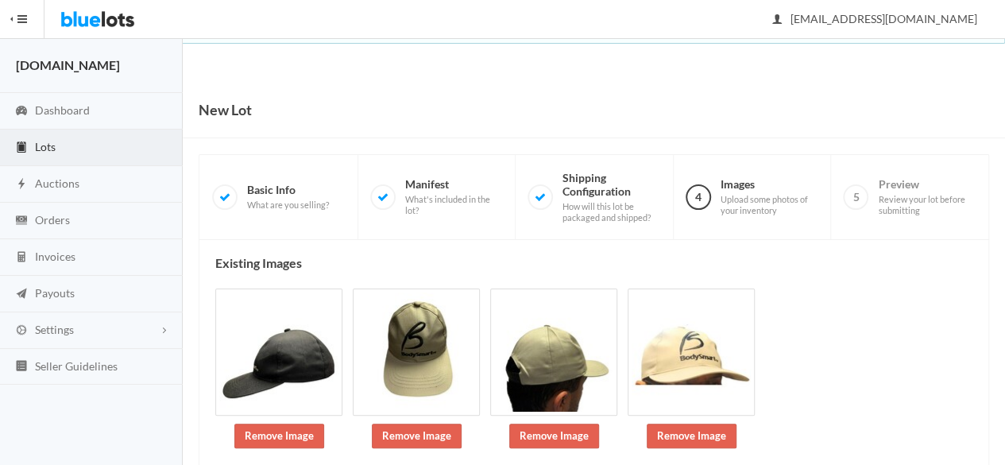
scroll to position [233, 0]
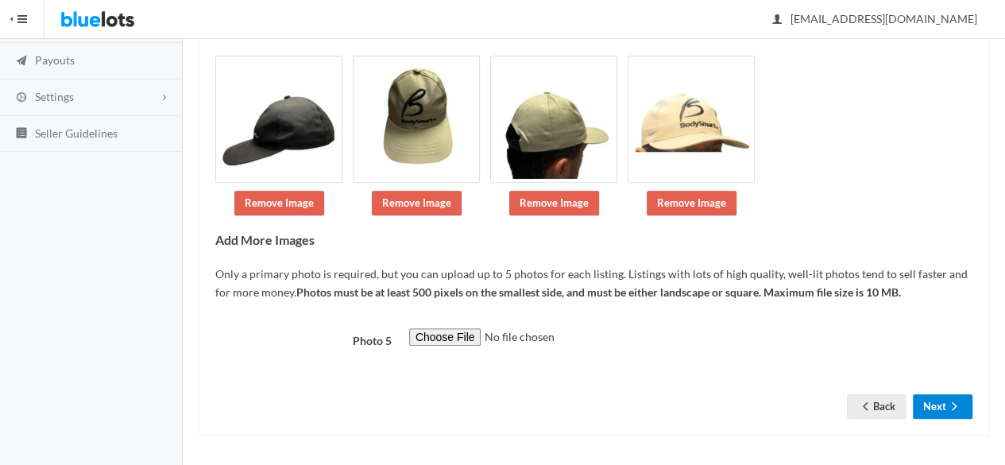
click at [949, 409] on icon "arrow forward" at bounding box center [954, 406] width 16 height 13
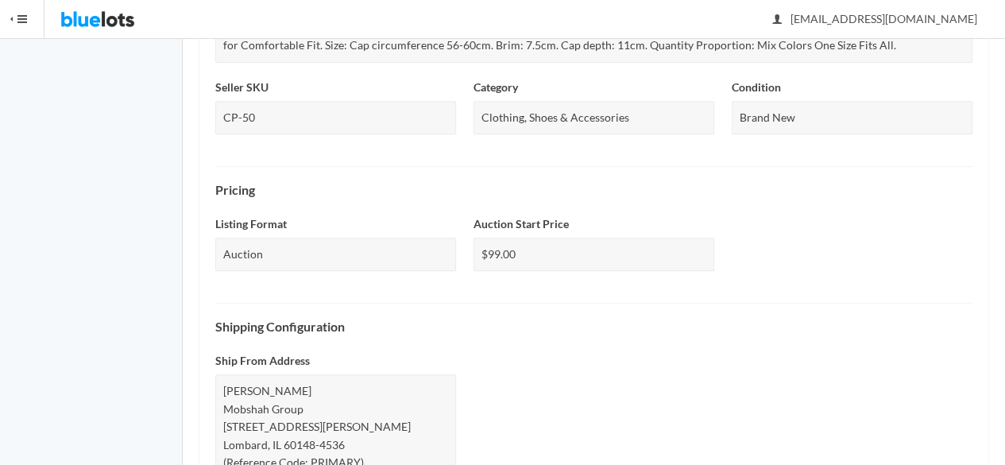
scroll to position [751, 0]
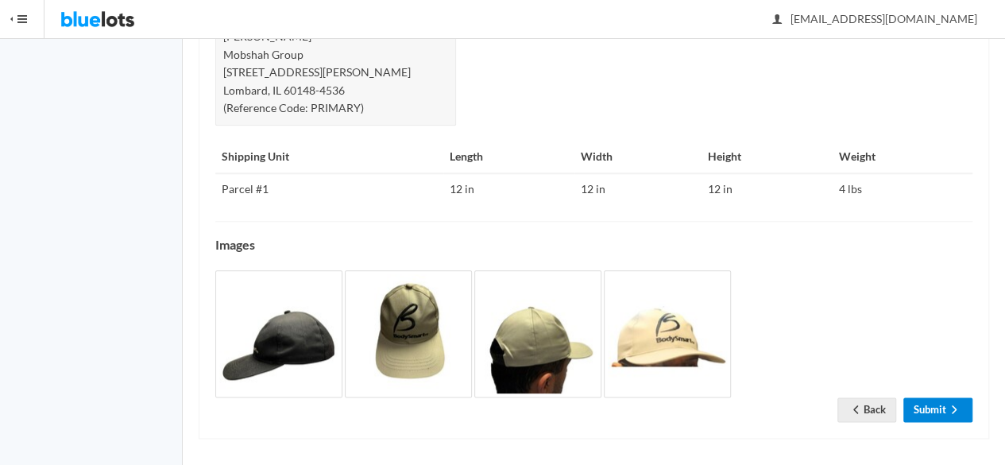
click at [955, 408] on icon "arrow forward" at bounding box center [954, 409] width 16 height 13
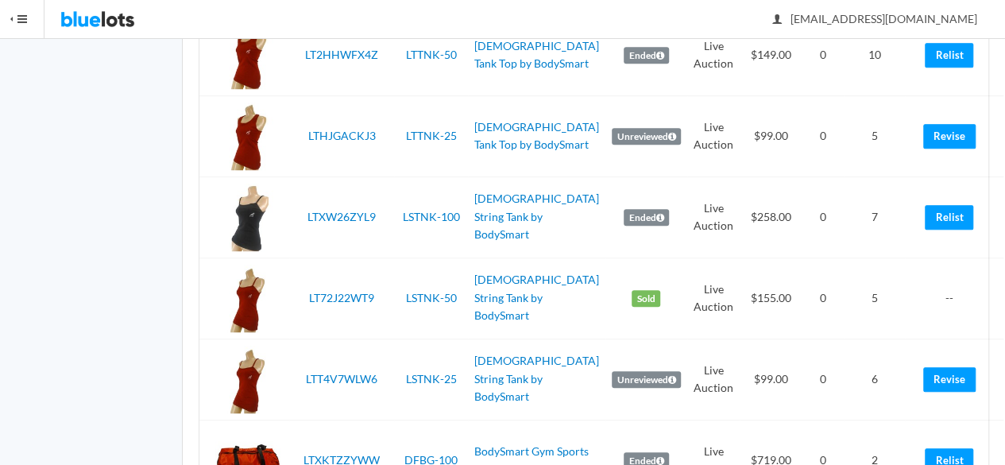
scroll to position [4046, 0]
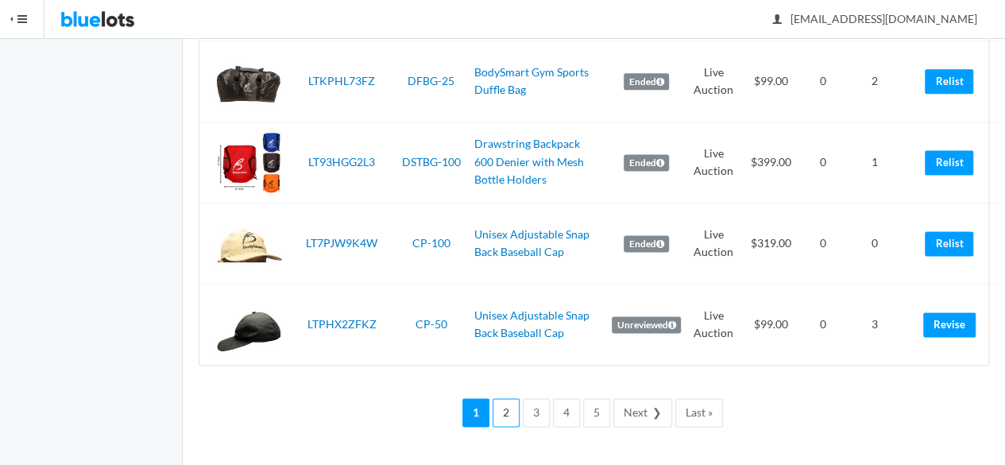
click at [512, 414] on link "2" at bounding box center [506, 412] width 27 height 29
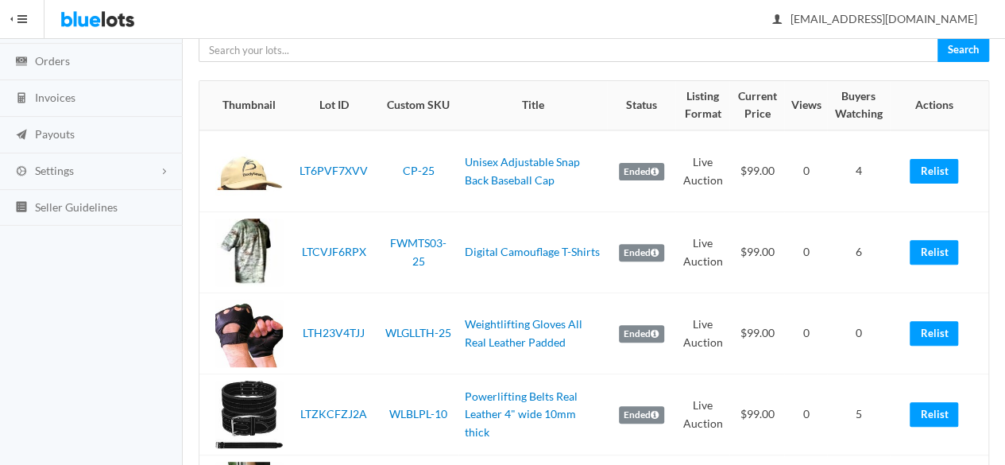
scroll to position [318, 0]
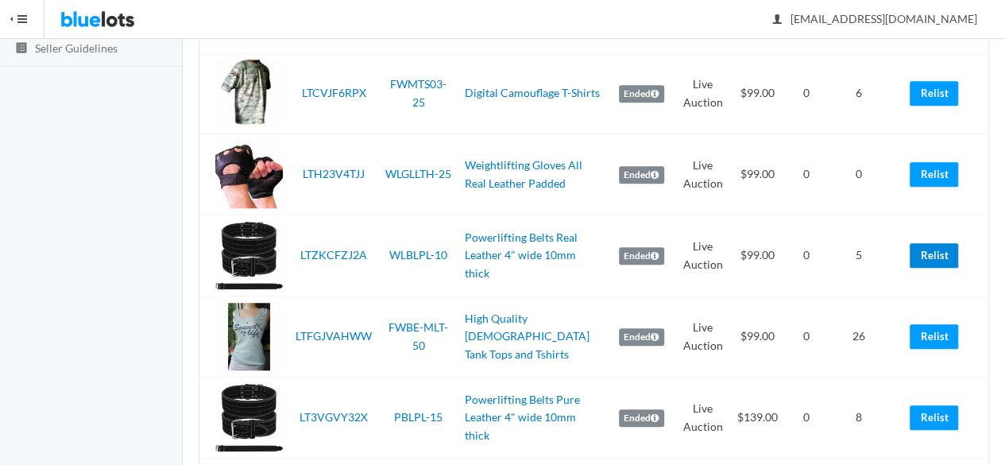
drag, startPoint x: 938, startPoint y: 256, endPoint x: 574, endPoint y: 75, distance: 406.8
click at [938, 256] on link "Relist" at bounding box center [934, 255] width 48 height 25
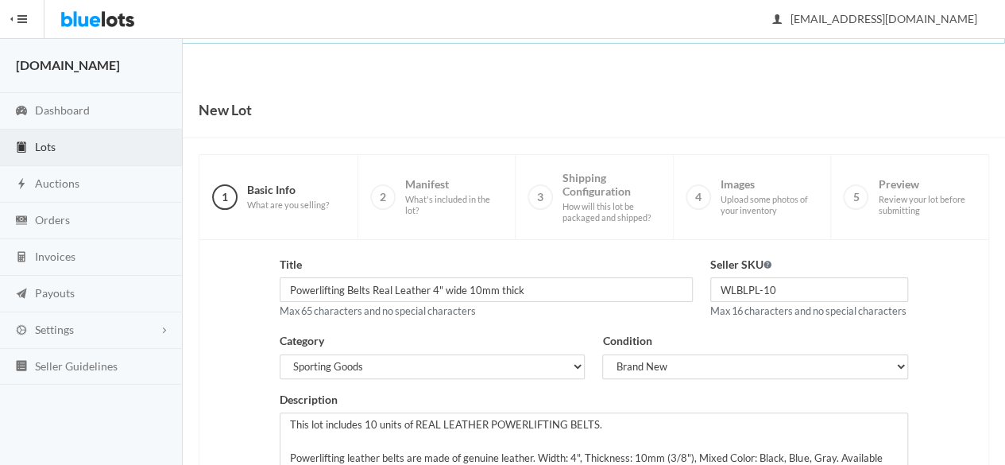
scroll to position [358, 0]
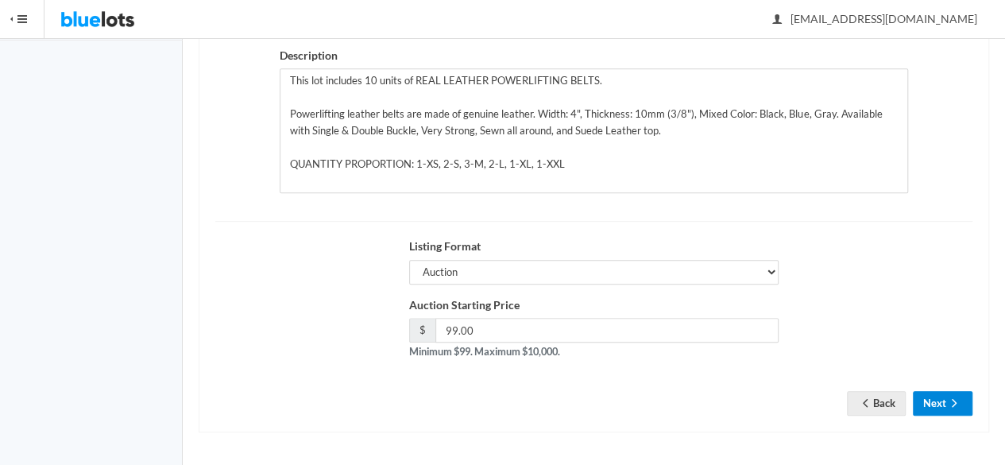
click at [948, 411] on ion-icon "arrow forward" at bounding box center [954, 403] width 16 height 15
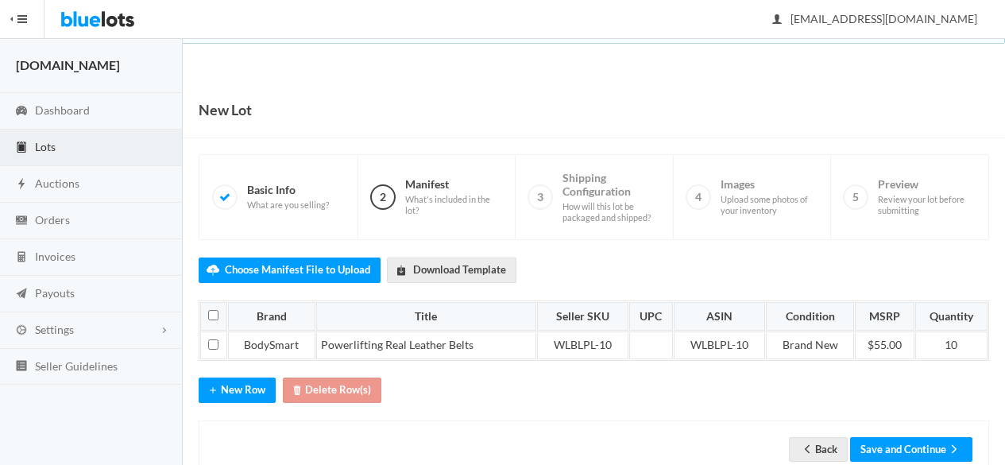
scroll to position [40, 0]
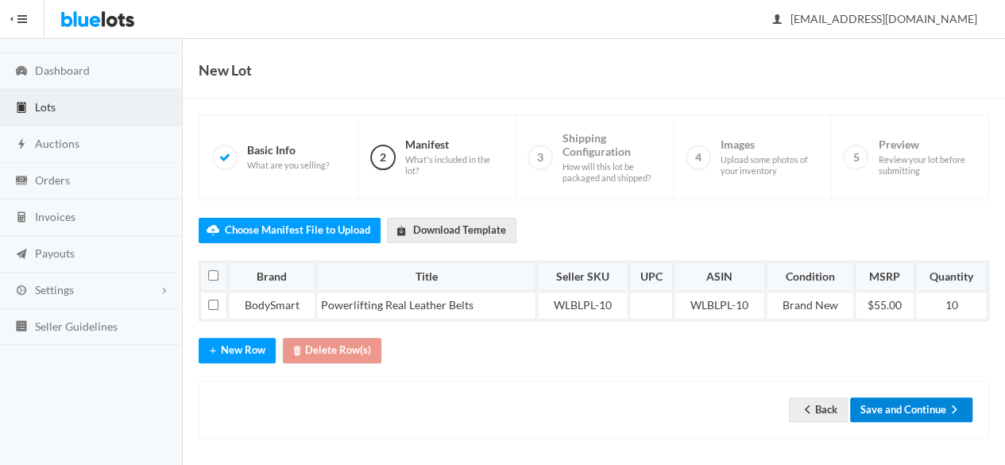
click at [910, 404] on button "Save and Continue" at bounding box center [911, 409] width 122 height 25
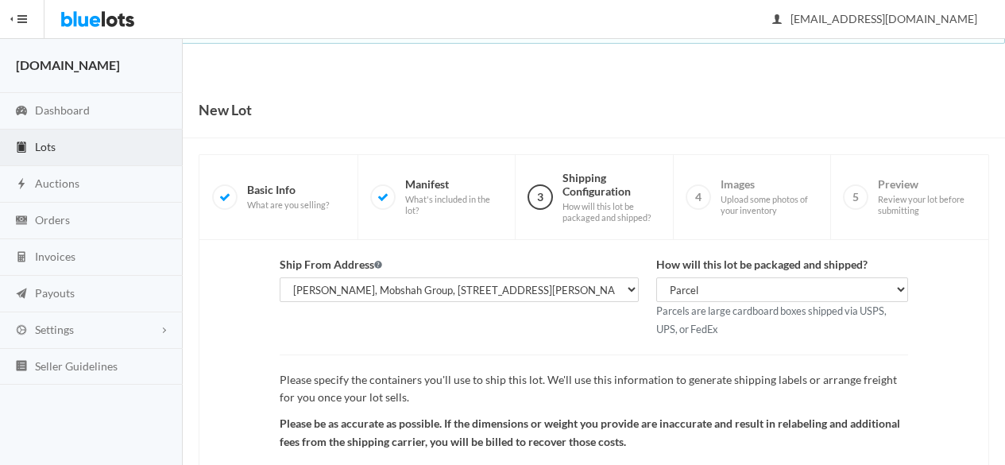
scroll to position [184, 0]
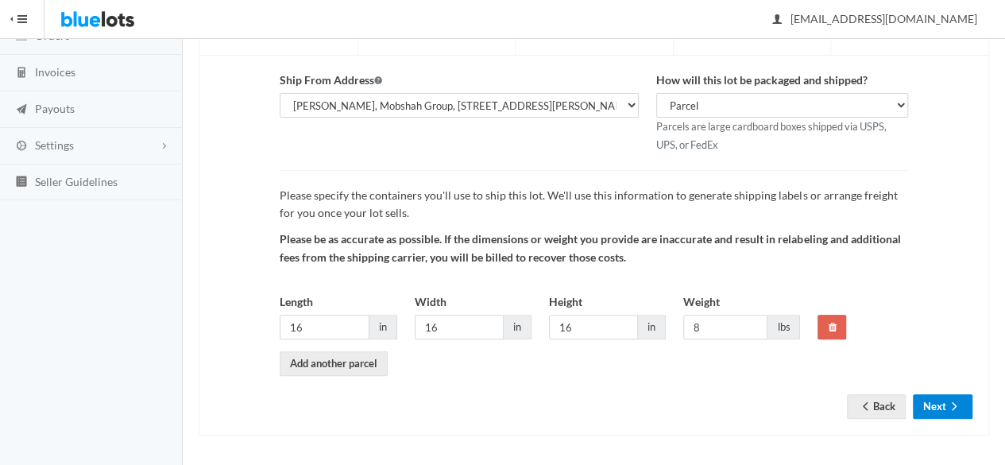
click at [941, 414] on button "Next" at bounding box center [943, 406] width 60 height 25
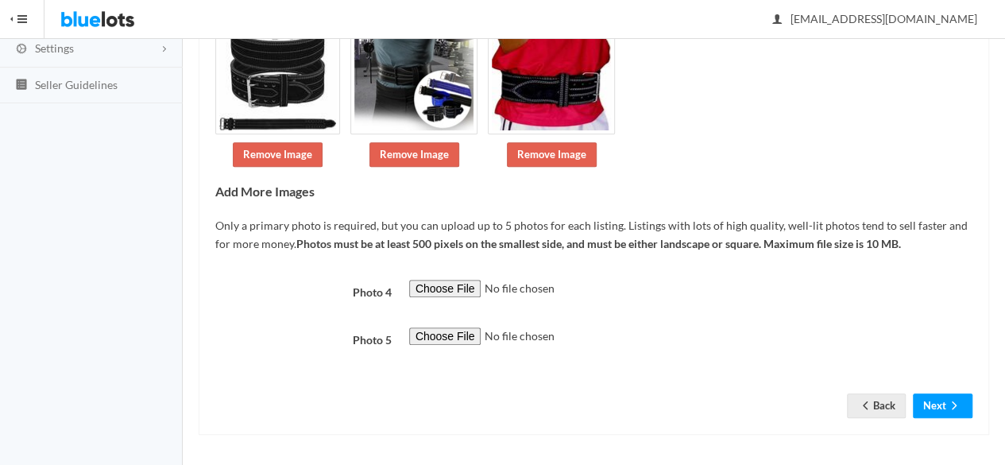
scroll to position [281, 0]
click at [937, 403] on button "Next" at bounding box center [943, 405] width 60 height 25
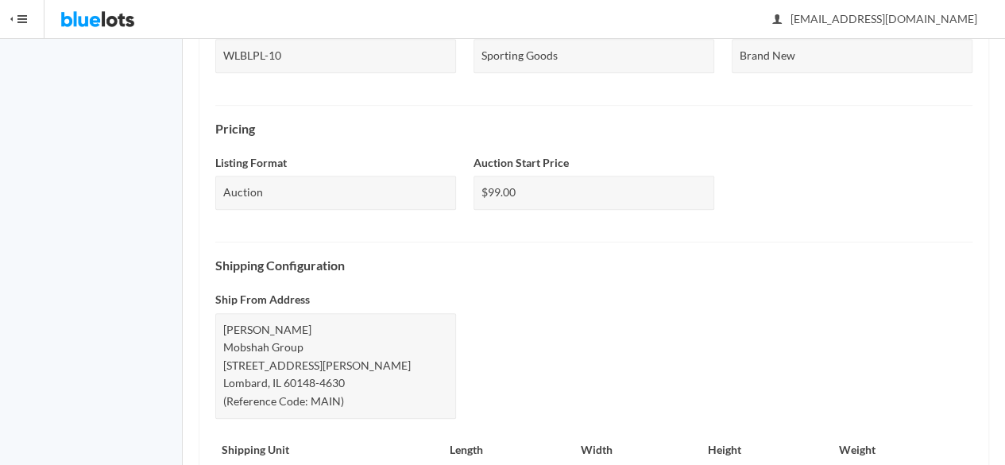
scroll to position [770, 0]
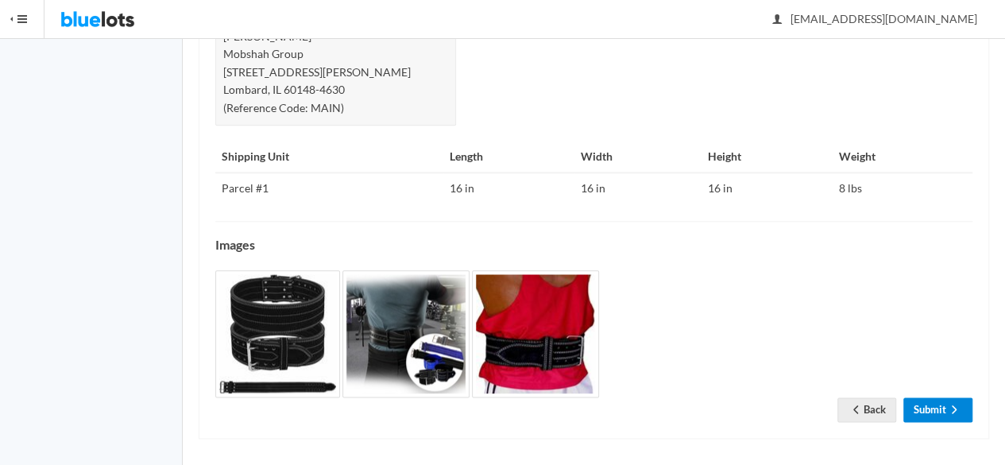
click at [943, 397] on link "Submit" at bounding box center [937, 409] width 69 height 25
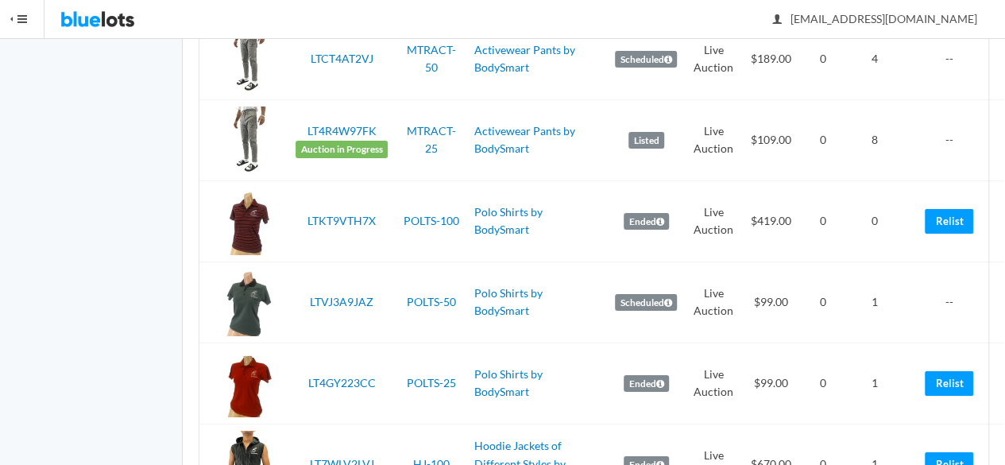
scroll to position [4046, 0]
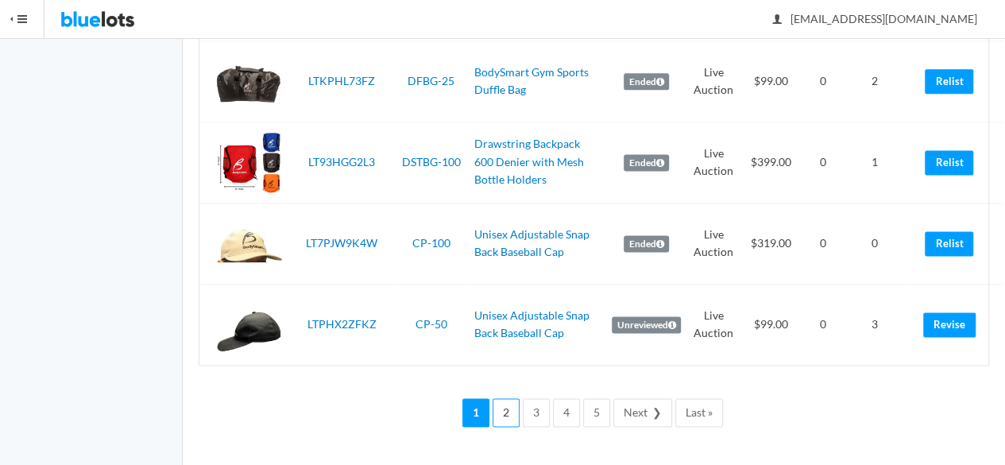
click at [503, 408] on link "2" at bounding box center [506, 412] width 27 height 29
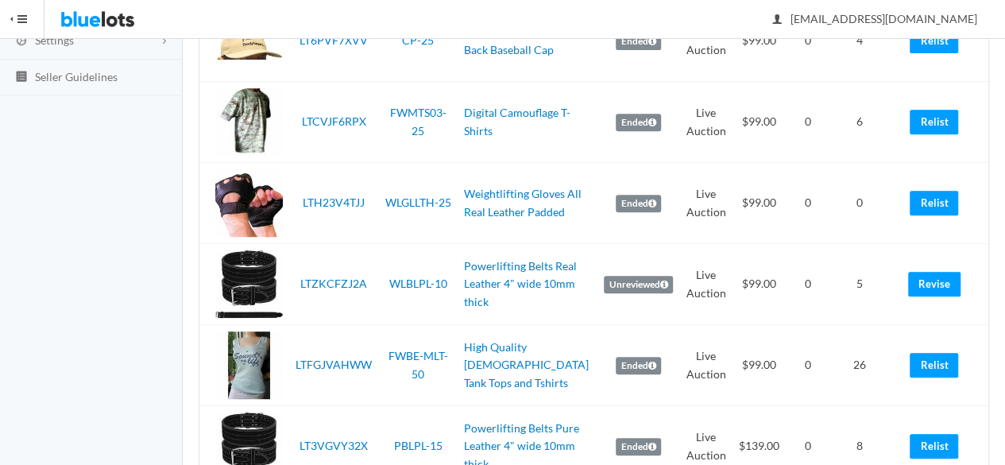
scroll to position [377, 0]
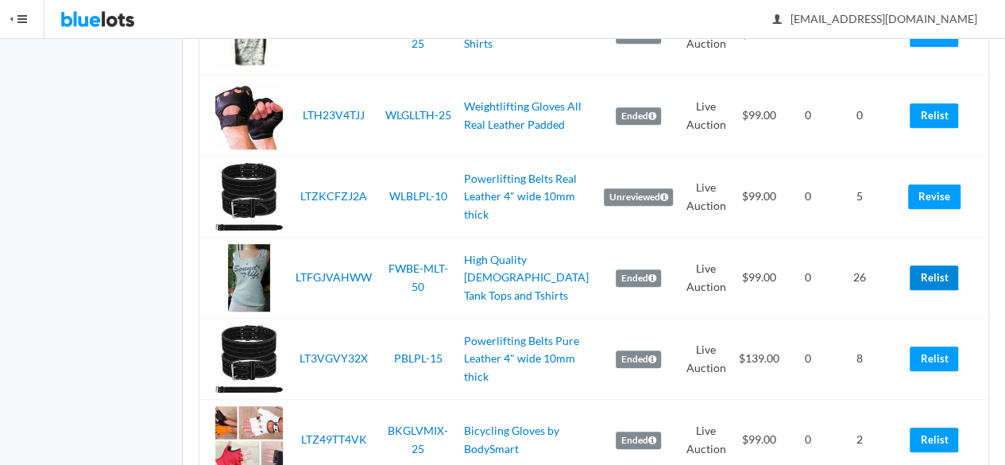
drag, startPoint x: 945, startPoint y: 276, endPoint x: 581, endPoint y: 79, distance: 413.0
click at [945, 276] on link "Relist" at bounding box center [934, 277] width 48 height 25
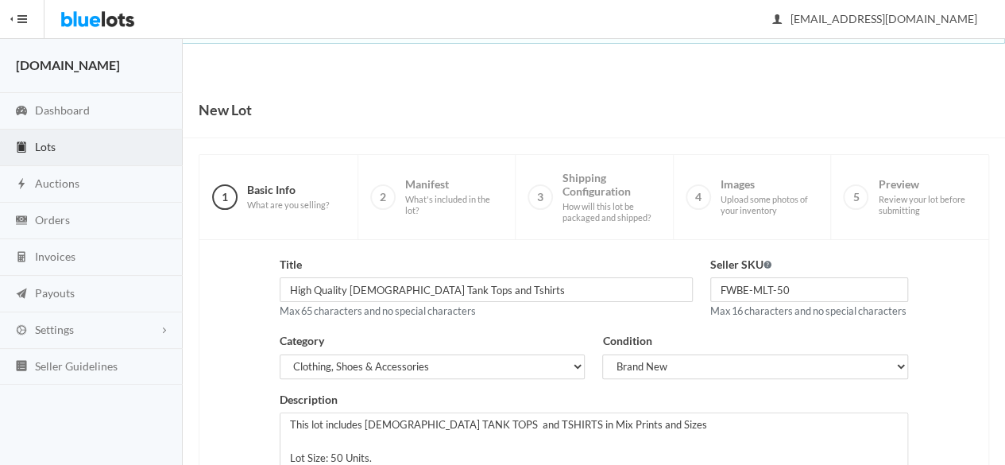
scroll to position [358, 0]
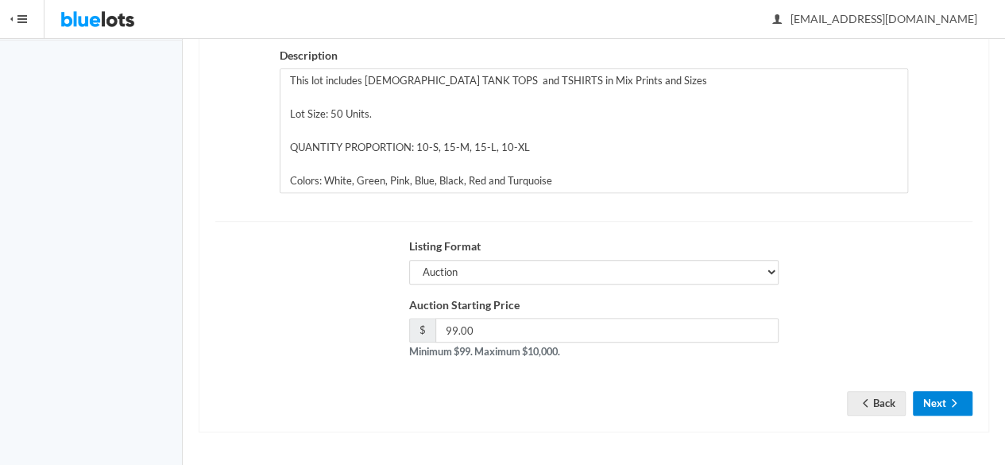
click at [936, 408] on button "Next" at bounding box center [943, 403] width 60 height 25
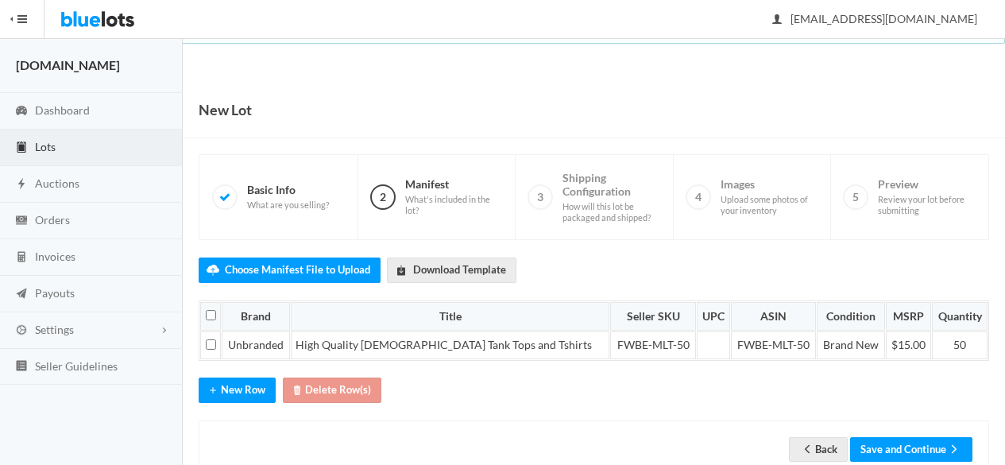
scroll to position [40, 0]
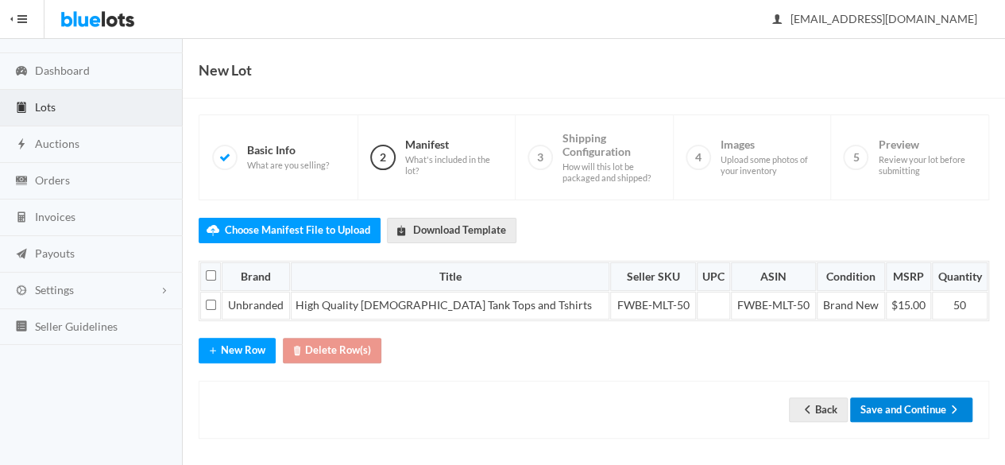
click at [906, 404] on button "Save and Continue" at bounding box center [911, 409] width 122 height 25
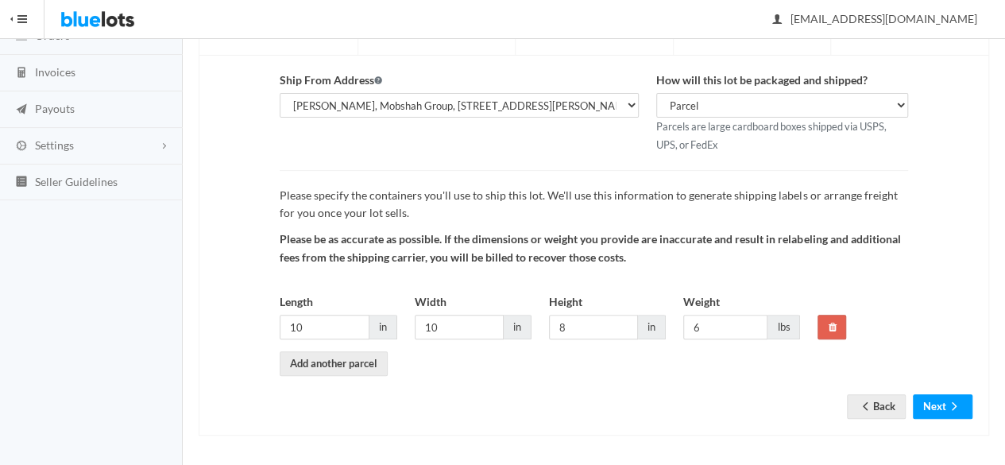
scroll to position [184, 0]
click at [929, 414] on button "Next" at bounding box center [943, 406] width 60 height 25
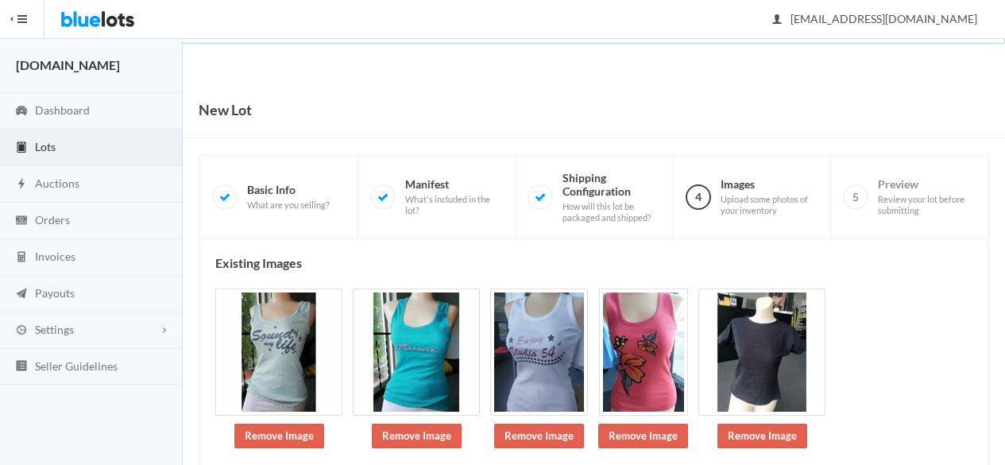
scroll to position [184, 0]
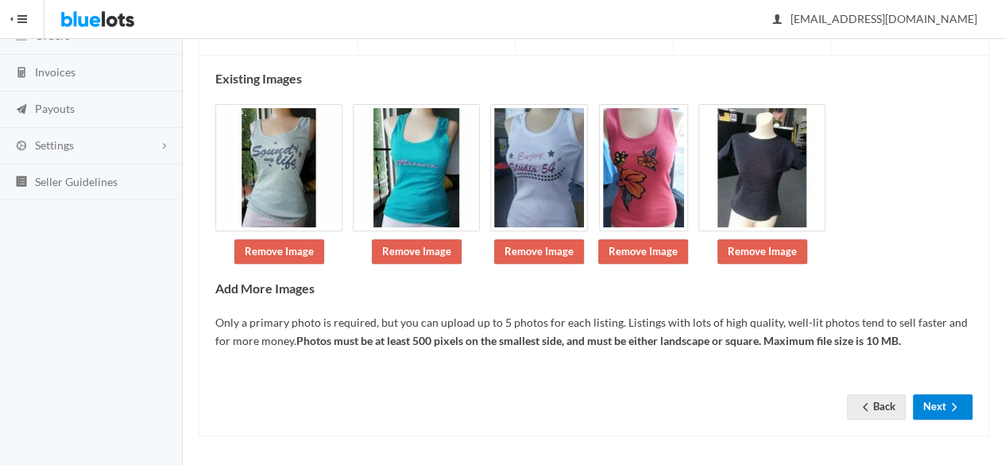
click at [961, 404] on icon "arrow forward" at bounding box center [954, 406] width 16 height 13
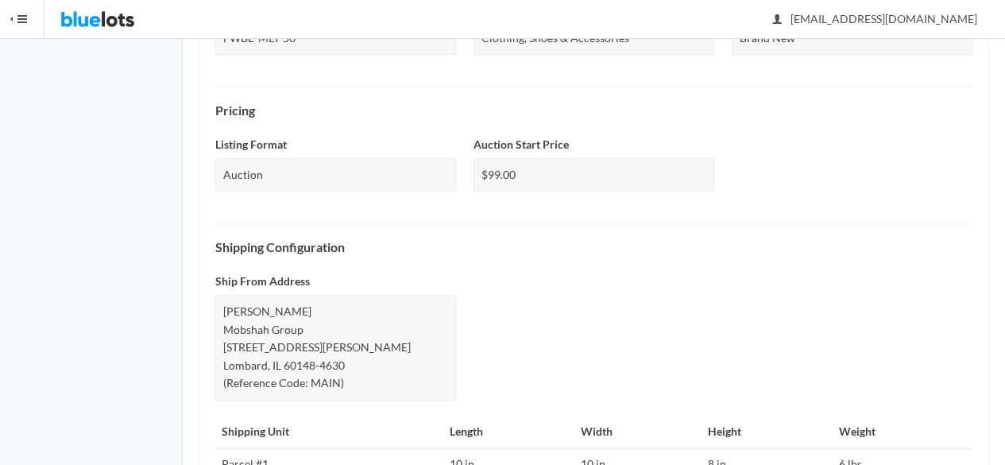
scroll to position [751, 0]
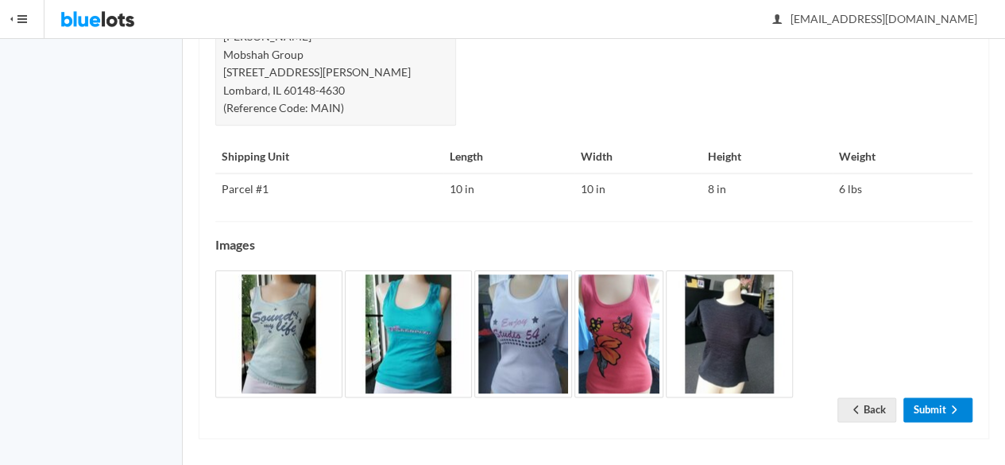
click at [937, 398] on link "Submit" at bounding box center [937, 409] width 69 height 25
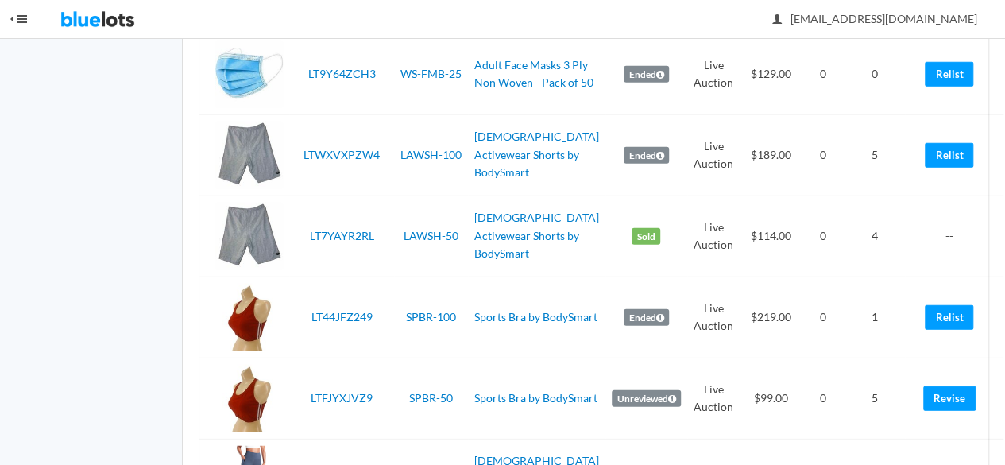
scroll to position [4046, 0]
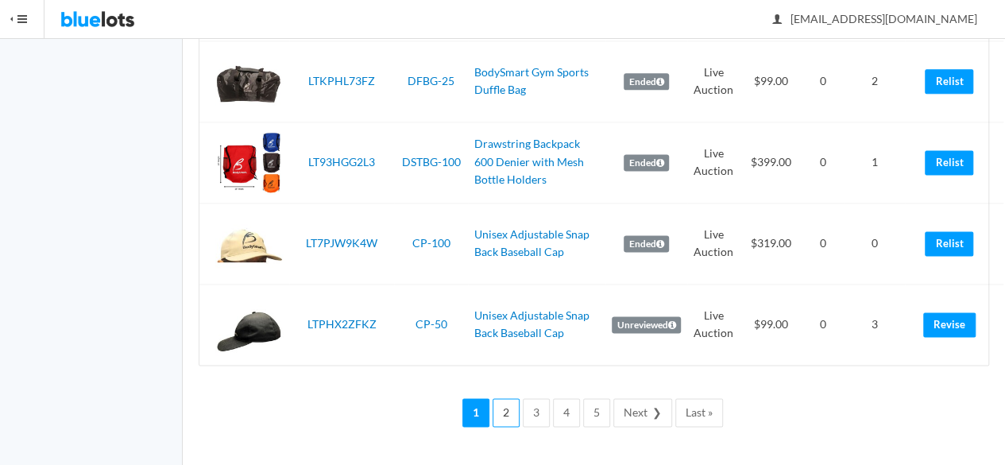
click at [506, 406] on link "2" at bounding box center [506, 412] width 27 height 29
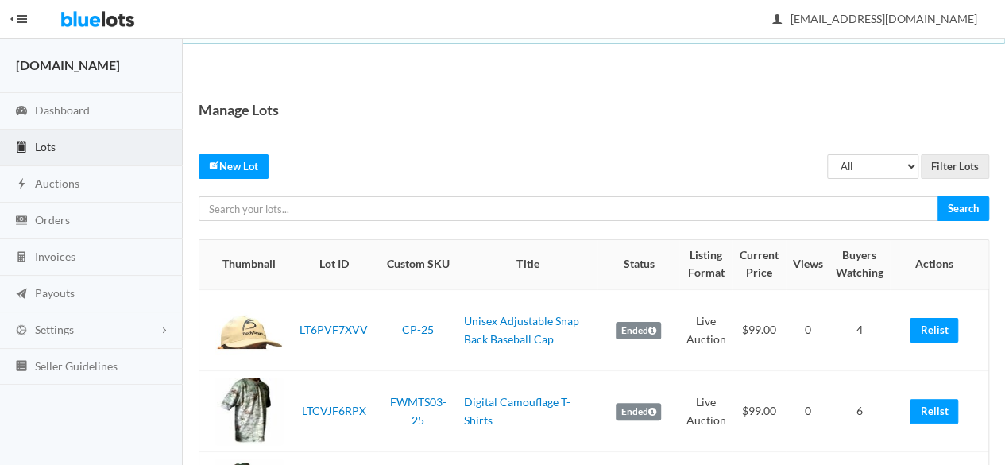
scroll to position [159, 0]
